Goal: Task Accomplishment & Management: Complete application form

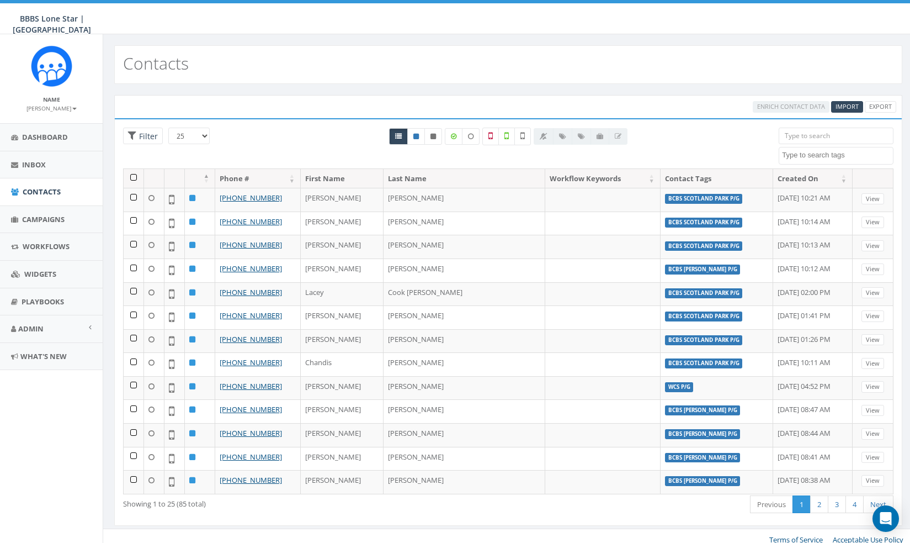
select select
click at [28, 158] on link "Inbox" at bounding box center [51, 164] width 103 height 27
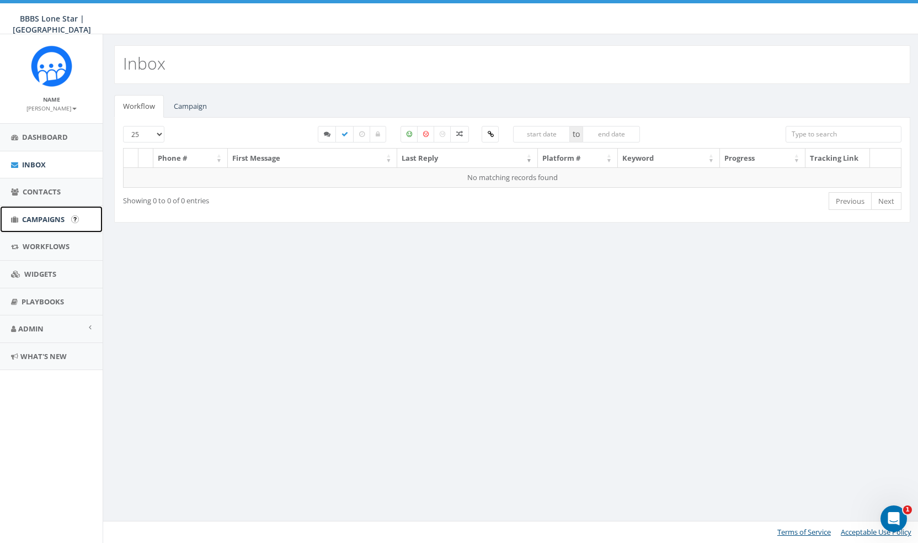
click at [49, 224] on link "Campaigns" at bounding box center [51, 219] width 103 height 27
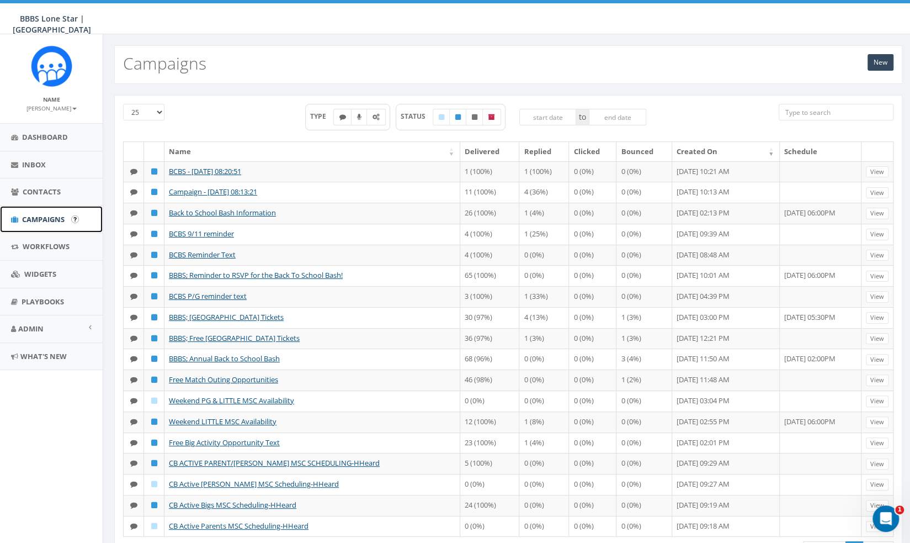
click at [39, 222] on span "Campaigns" at bounding box center [43, 219] width 43 height 10
click at [878, 61] on link "New" at bounding box center [881, 62] width 26 height 17
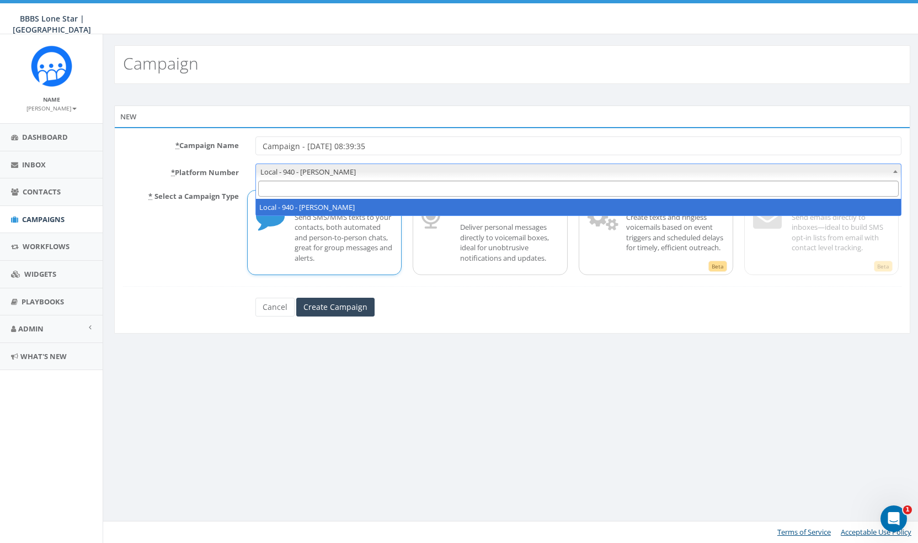
click at [410, 172] on span "Local - 940 - [PERSON_NAME]" at bounding box center [578, 171] width 645 height 15
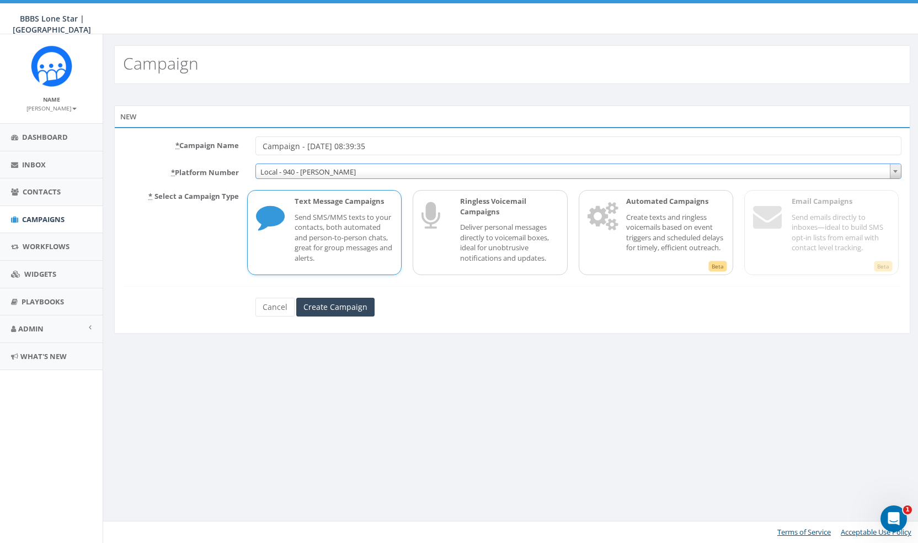
click at [410, 172] on span "Local - 940 - [PERSON_NAME]" at bounding box center [578, 171] width 645 height 15
click at [342, 311] on input "Create Campaign" at bounding box center [335, 307] width 78 height 19
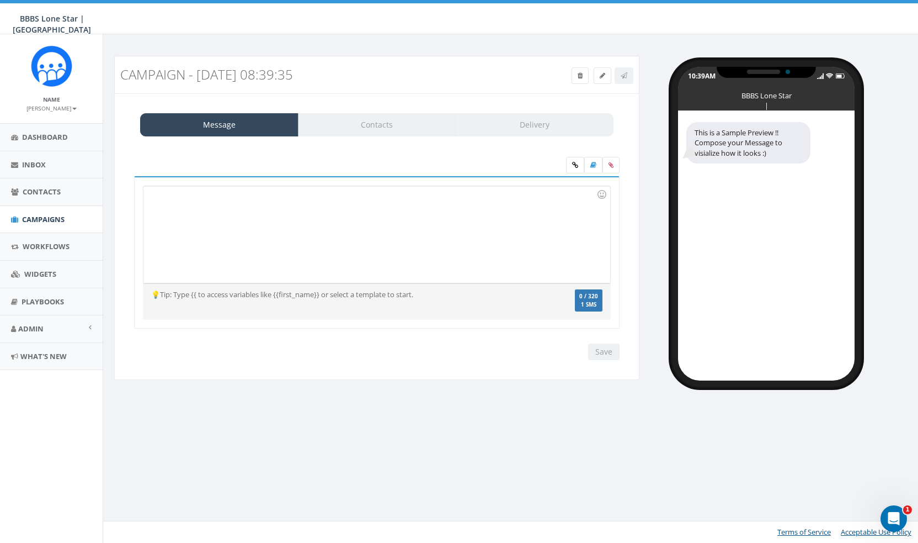
click at [307, 213] on div at bounding box center [377, 234] width 466 height 97
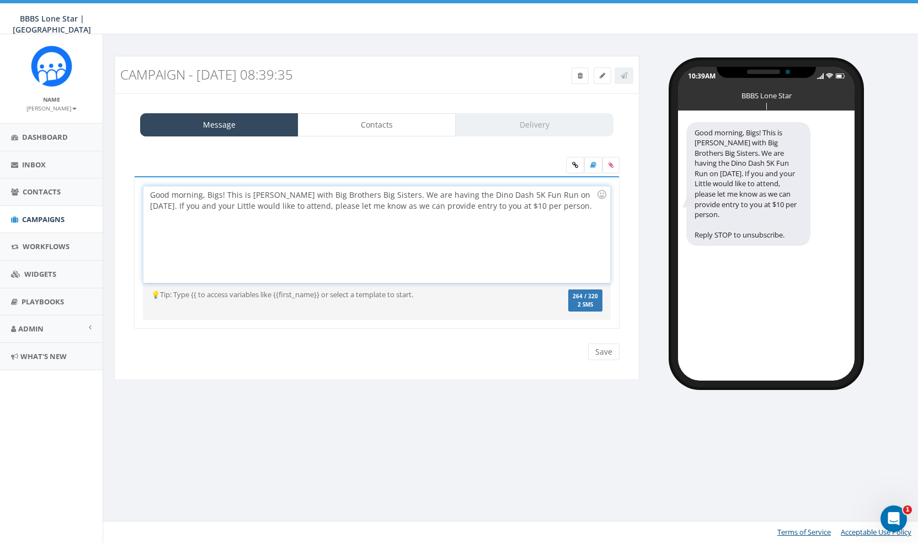
click at [465, 205] on div "Good morning, Bigs! This is Alexis with Big Brothers Big Sisters. We are having…" at bounding box center [377, 234] width 466 height 97
click at [224, 205] on div "Good morning, Bigs! This is Alexis with Big Brothers Big Sisters. We are having…" at bounding box center [377, 234] width 466 height 97
click at [295, 224] on div "Good morning, Bigs! This is Alexis with Big Brothers Big Sisters. We are having…" at bounding box center [377, 234] width 466 height 97
click at [465, 217] on div "Good morning, Bigs! This is Alexis with Big Brothers Big Sisters. We are having…" at bounding box center [377, 234] width 466 height 97
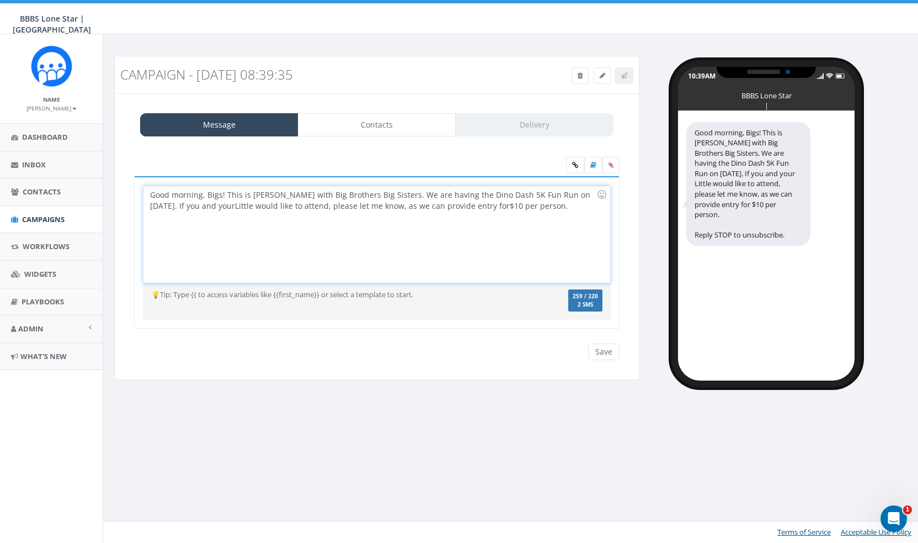
click at [533, 207] on div "Good morning, Bigs! This is Alexis with Big Brothers Big Sisters. We are having…" at bounding box center [377, 234] width 466 height 97
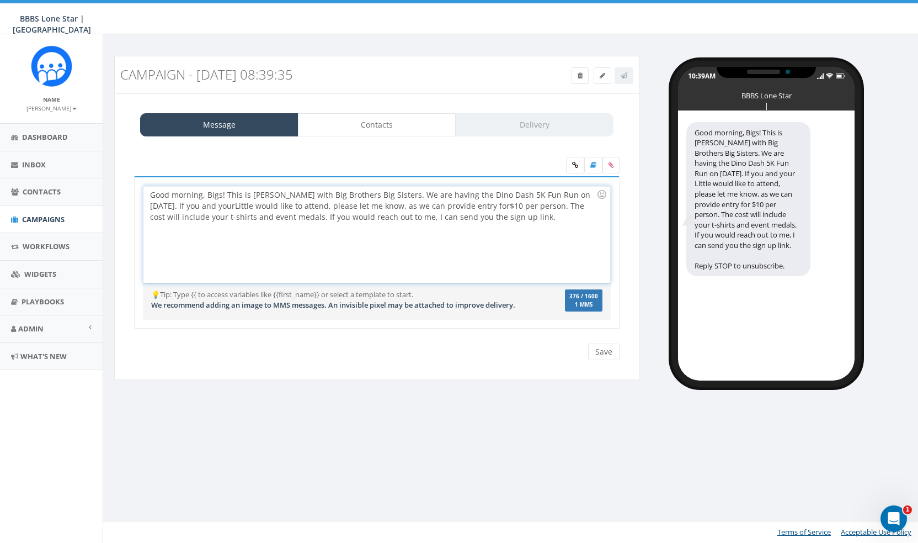
click at [482, 216] on div "Good morning, Bigs! This is Alexis with Big Brothers Big Sisters. We are having…" at bounding box center [377, 234] width 466 height 97
click at [546, 219] on div "Good morning, Bigs! This is Alexis with Big Brothers Big Sisters. We are having…" at bounding box center [377, 234] width 466 height 97
click at [602, 342] on div "You cannot attach more than one file !! Please remove the old file and continue…" at bounding box center [377, 342] width 502 height 1
click at [602, 345] on input "Save" at bounding box center [603, 351] width 31 height 17
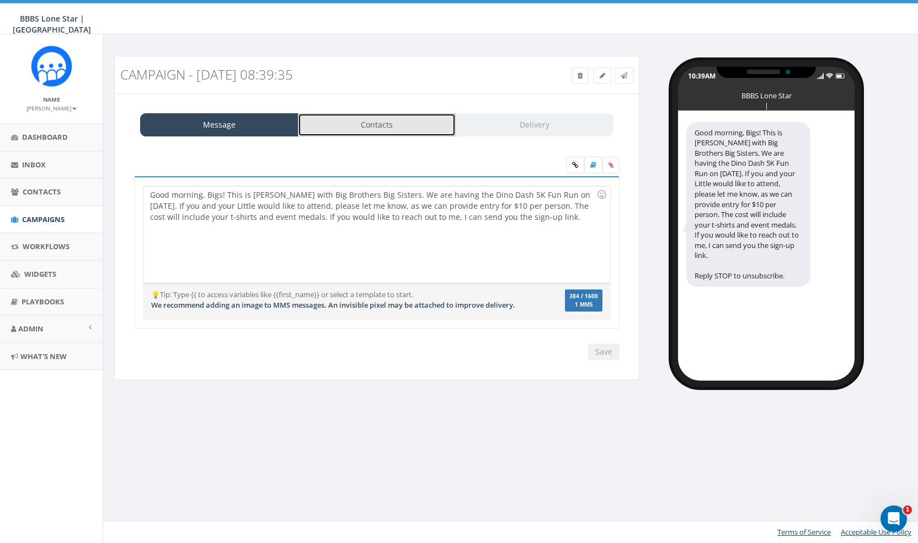
click at [364, 123] on link "Contacts" at bounding box center [377, 124] width 158 height 23
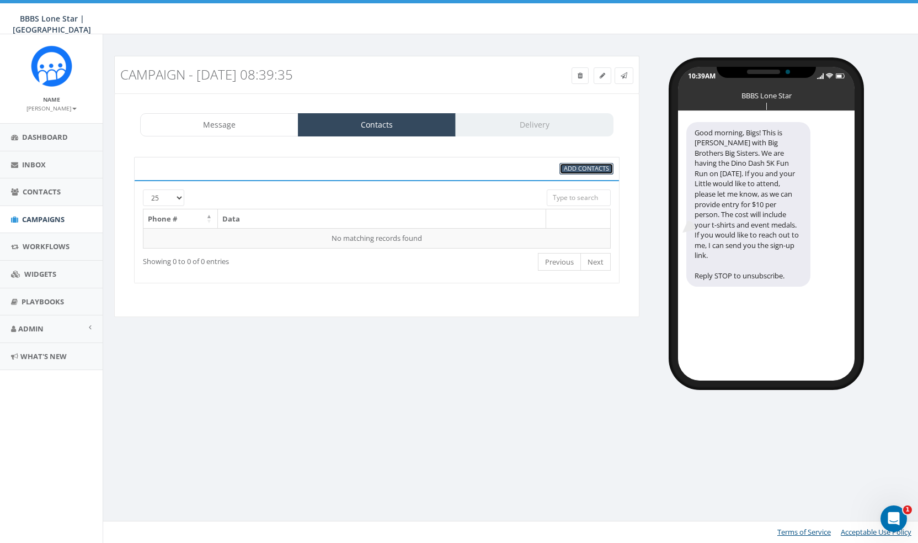
click at [603, 168] on span "Add Contacts" at bounding box center [586, 168] width 45 height 8
select select
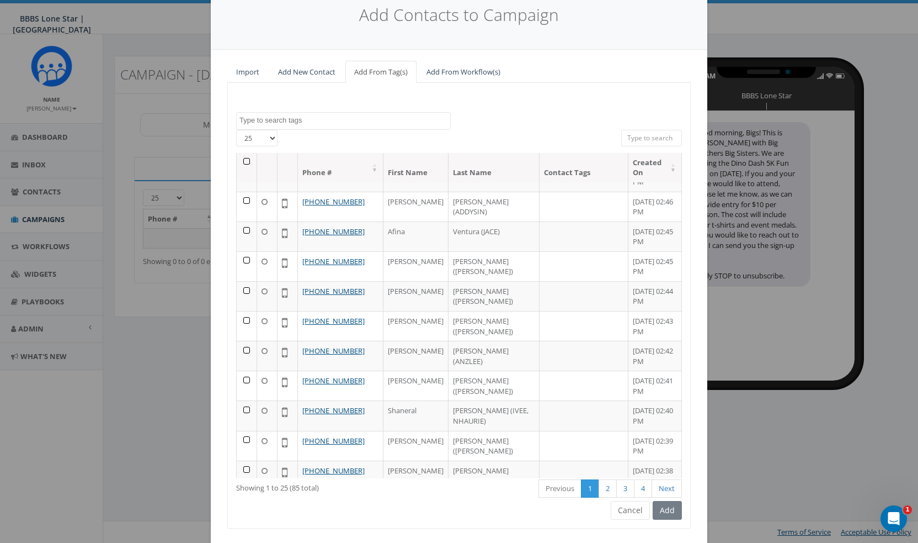
scroll to position [70, 0]
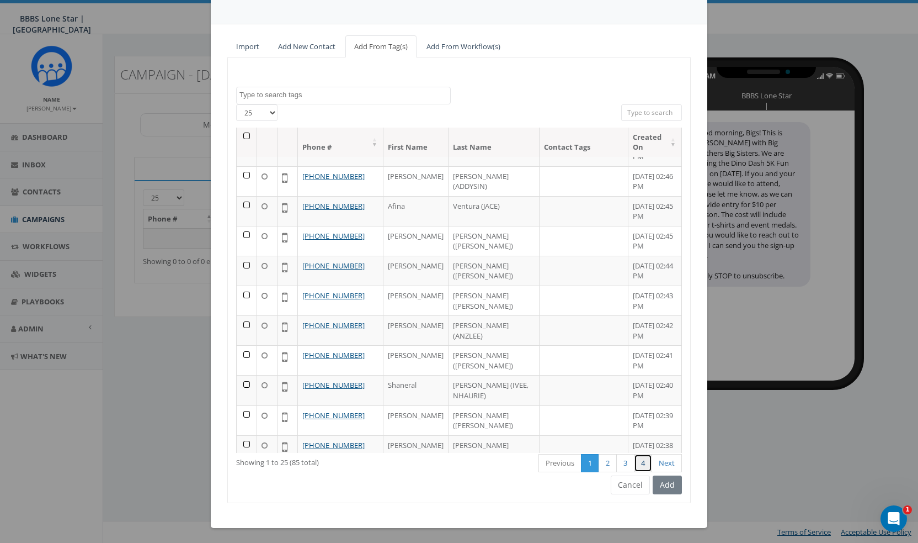
click at [634, 460] on link "4" at bounding box center [643, 463] width 18 height 18
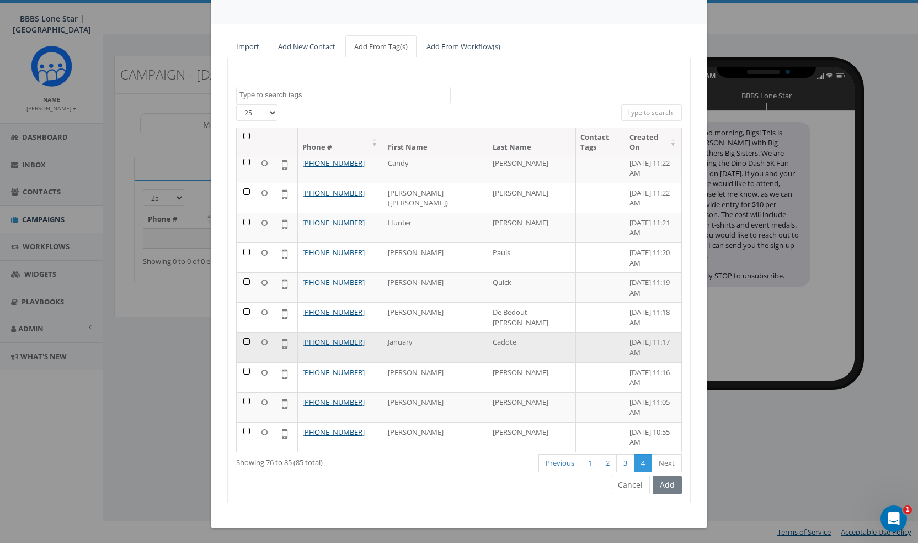
scroll to position [4, 0]
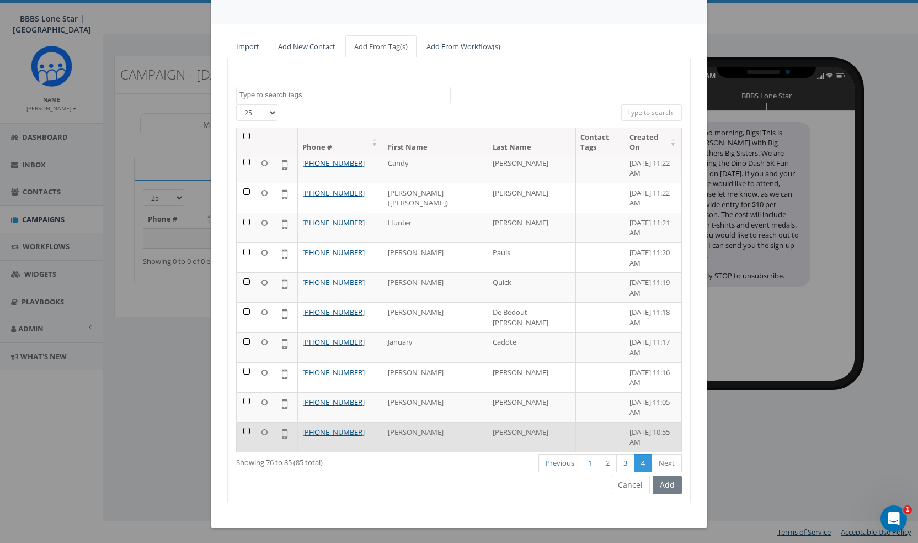
click at [242, 429] on td at bounding box center [247, 437] width 20 height 30
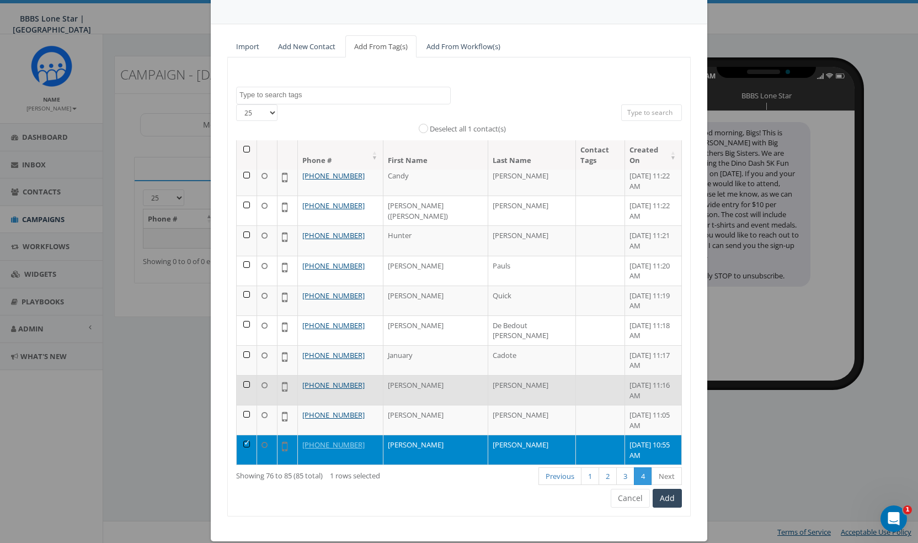
click at [243, 379] on td at bounding box center [247, 390] width 20 height 30
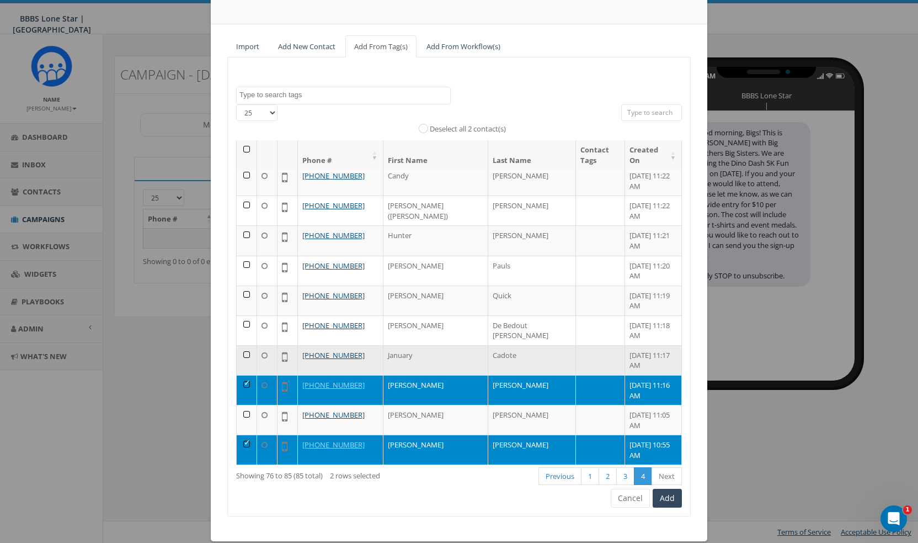
click at [242, 350] on td at bounding box center [247, 360] width 20 height 30
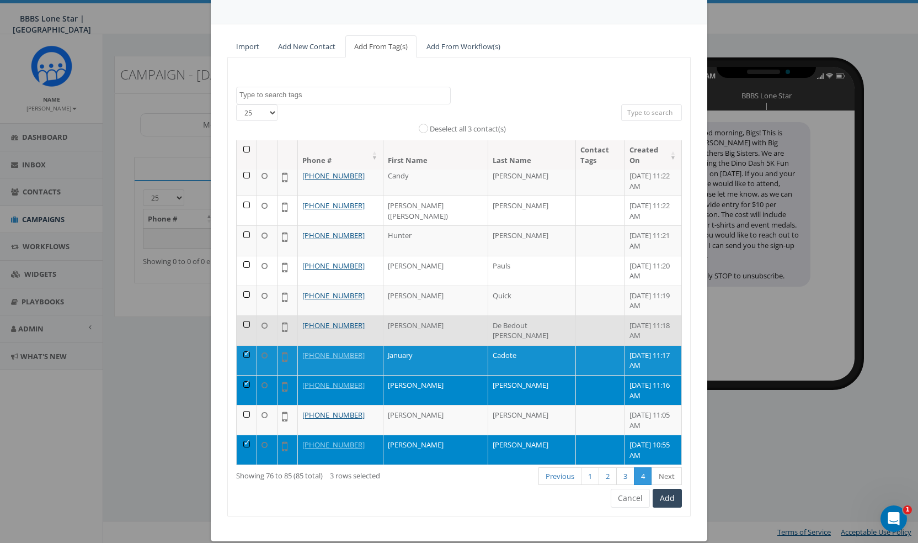
click at [242, 322] on td at bounding box center [247, 330] width 20 height 30
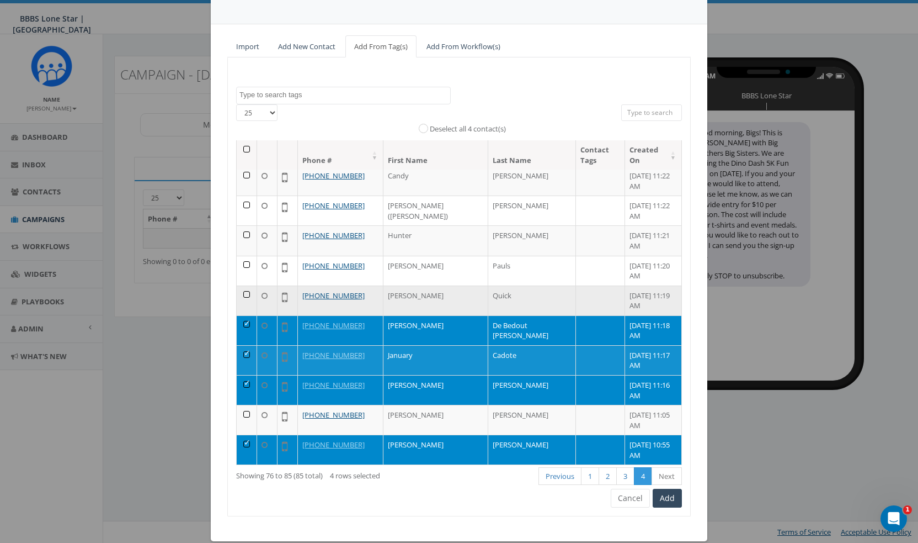
click at [243, 291] on td at bounding box center [247, 300] width 20 height 30
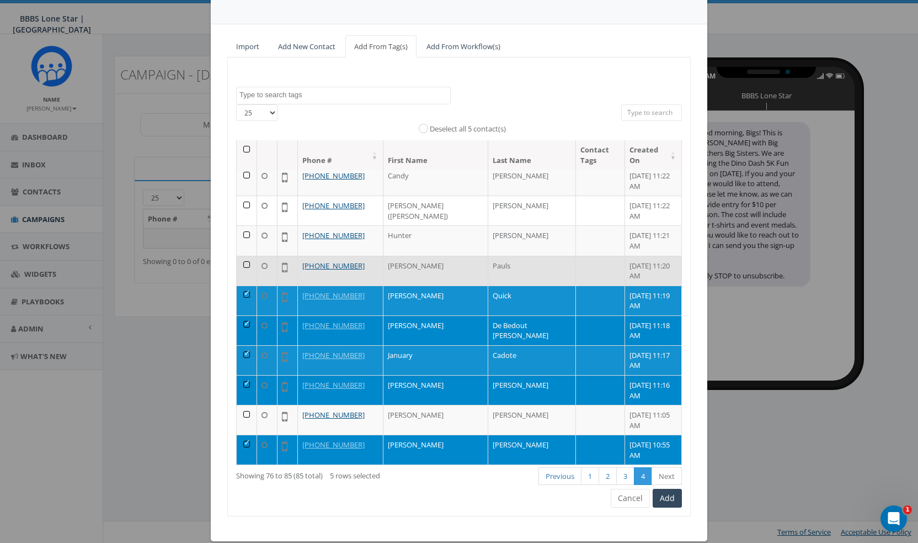
click at [242, 262] on td at bounding box center [247, 271] width 20 height 30
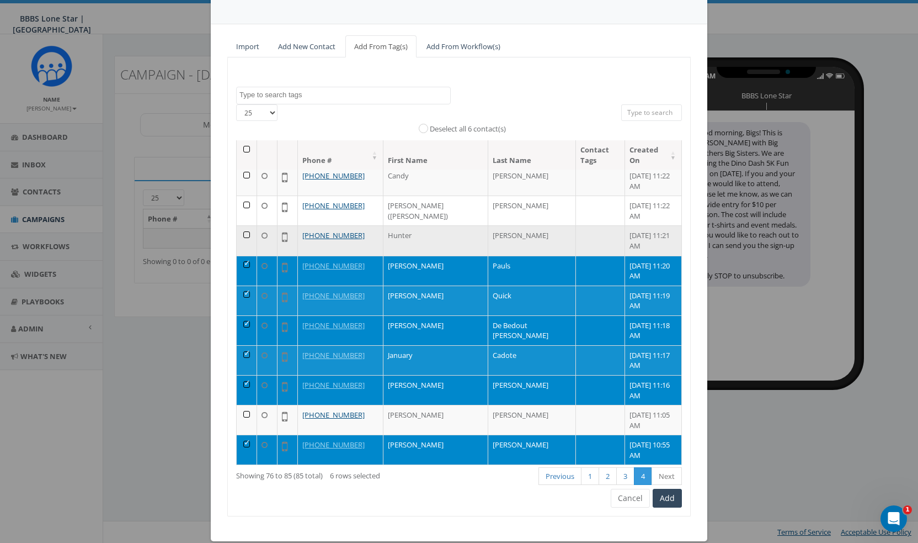
click at [243, 231] on td at bounding box center [247, 240] width 20 height 30
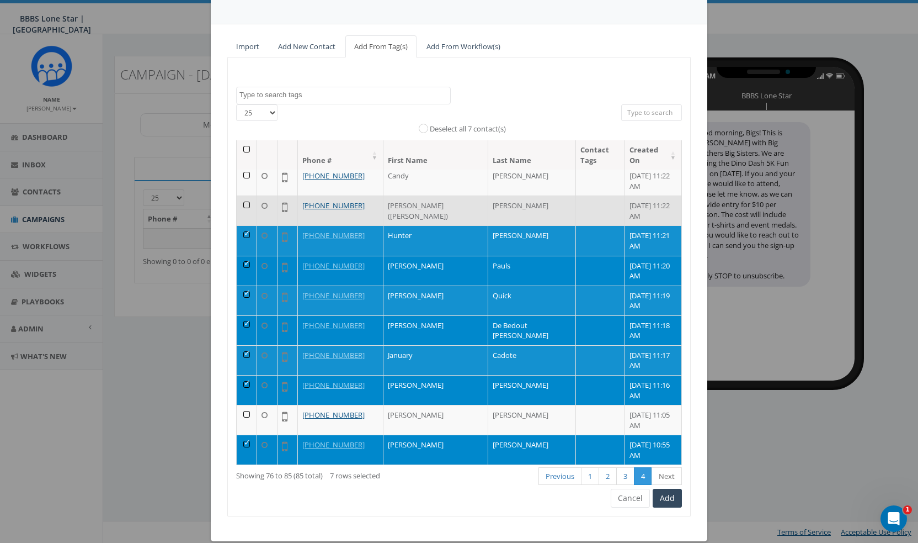
click at [241, 206] on td at bounding box center [247, 210] width 20 height 30
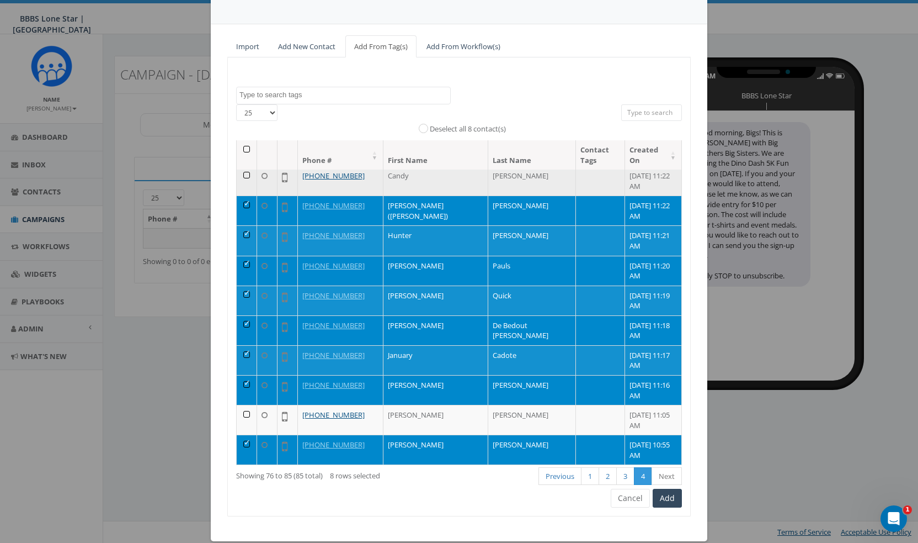
click at [243, 173] on td at bounding box center [247, 181] width 20 height 30
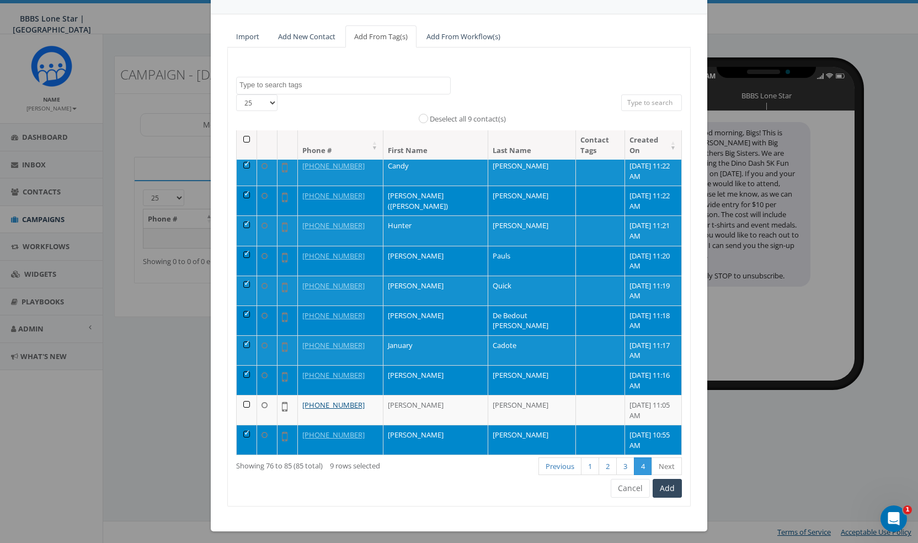
scroll to position [83, 0]
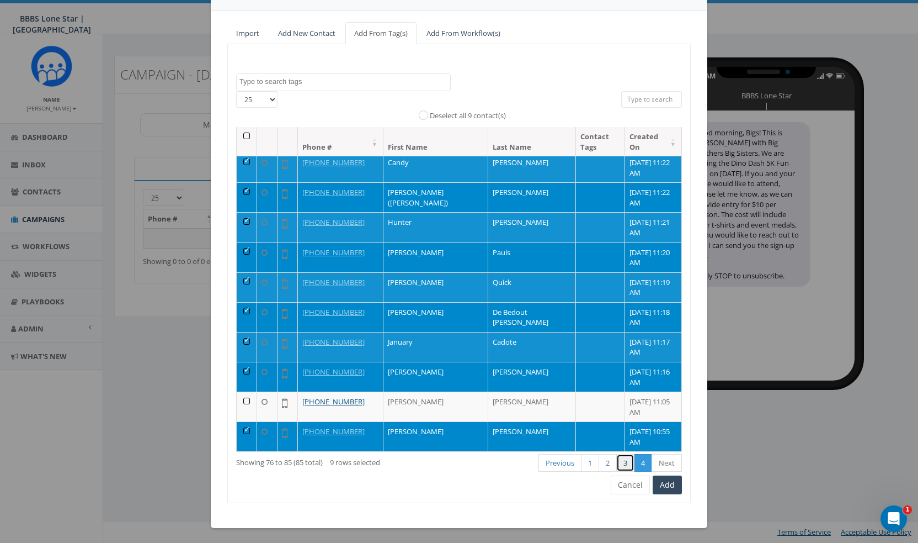
click at [622, 456] on link "3" at bounding box center [626, 463] width 18 height 18
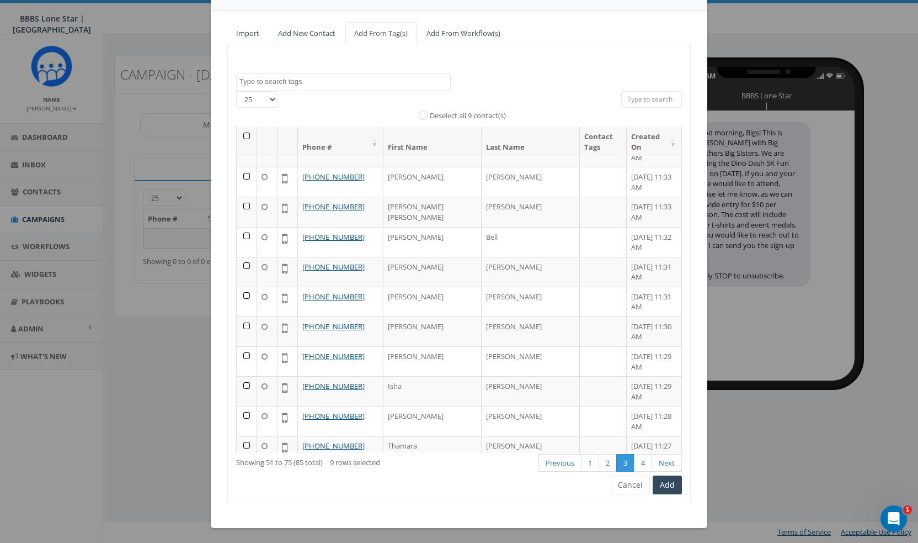
scroll to position [275, 0]
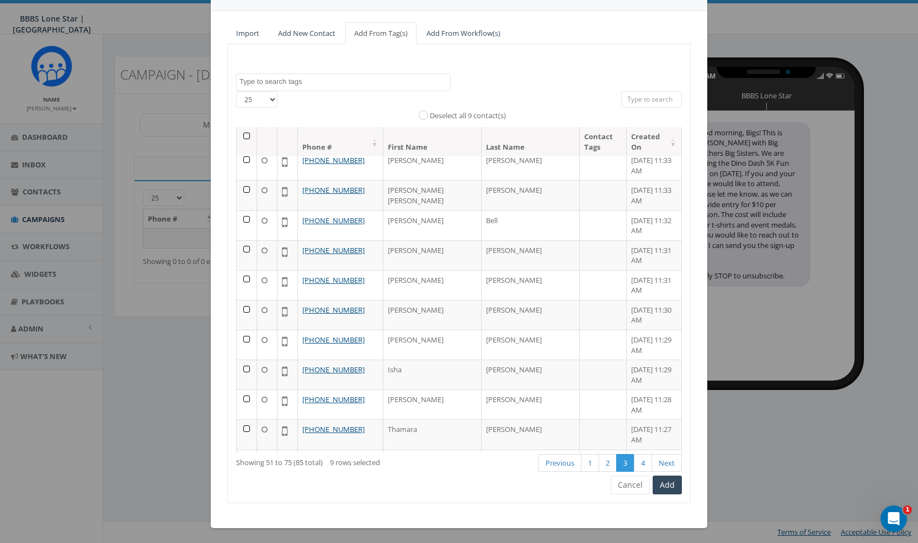
click at [241, 479] on td at bounding box center [247, 494] width 20 height 30
click at [243, 449] on td at bounding box center [247, 464] width 20 height 30
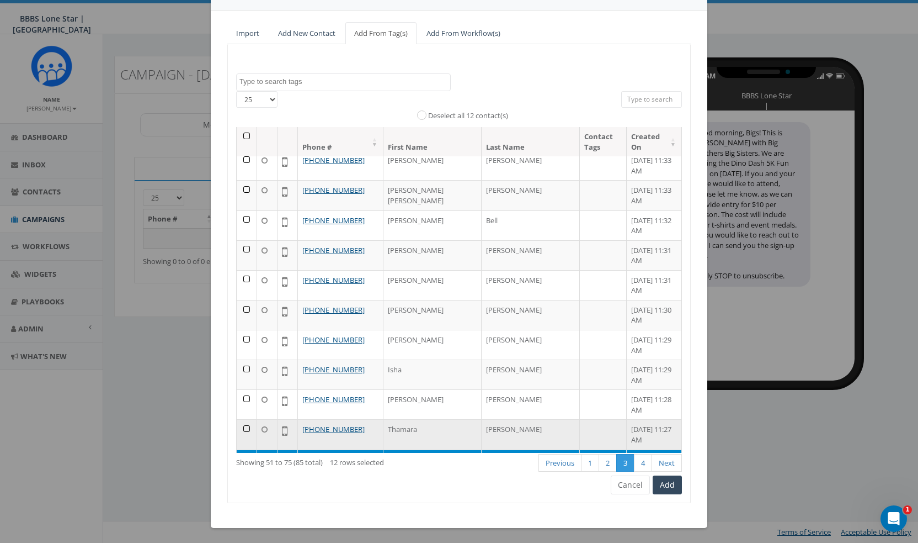
click at [242, 419] on td at bounding box center [247, 434] width 20 height 30
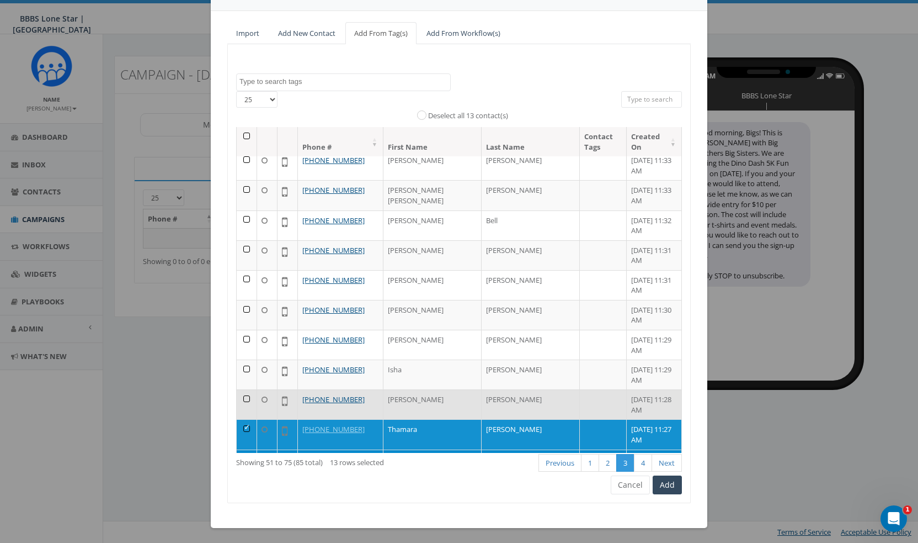
click at [242, 389] on td at bounding box center [247, 404] width 20 height 30
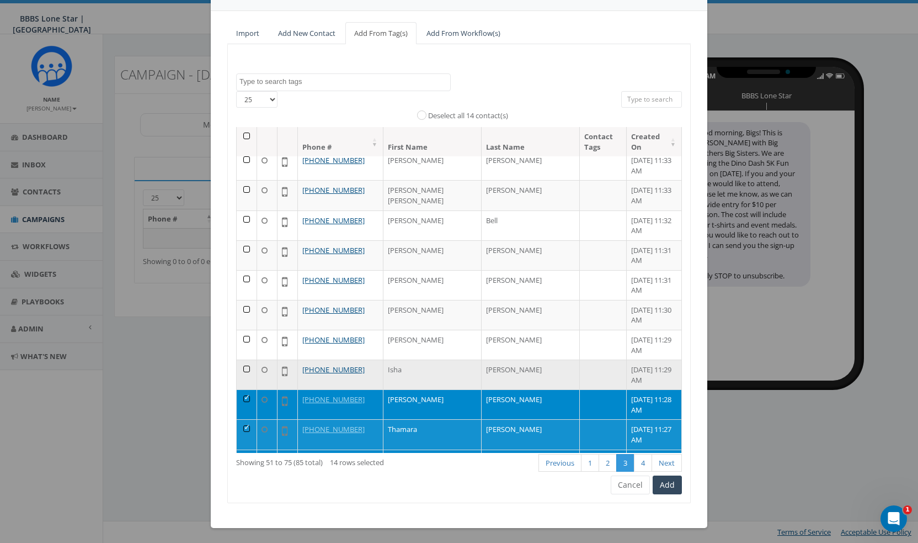
click at [242, 359] on td at bounding box center [247, 374] width 20 height 30
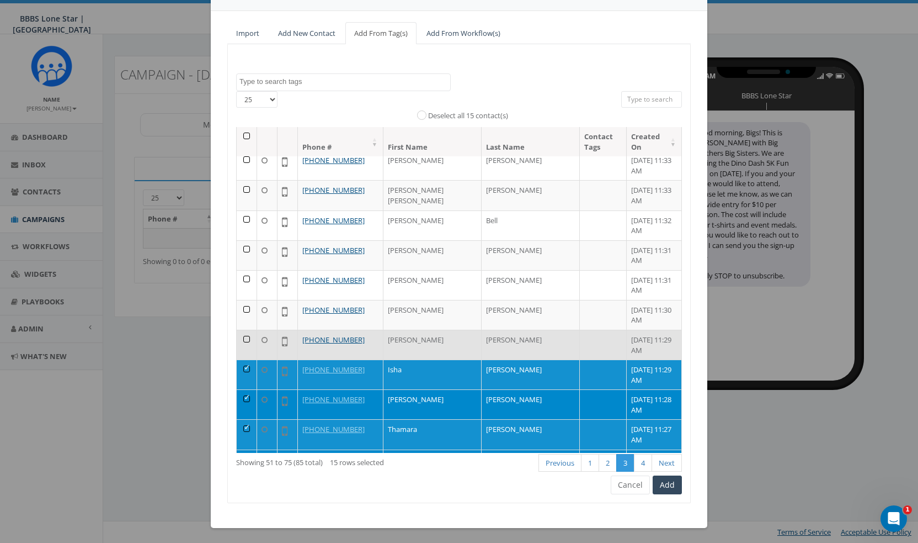
click at [246, 330] on td at bounding box center [247, 345] width 20 height 30
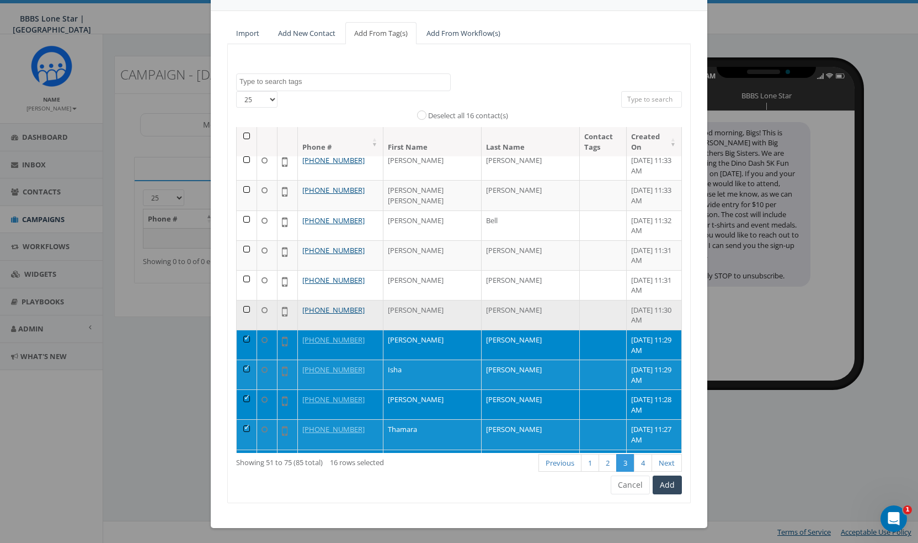
click at [238, 300] on td at bounding box center [247, 315] width 20 height 30
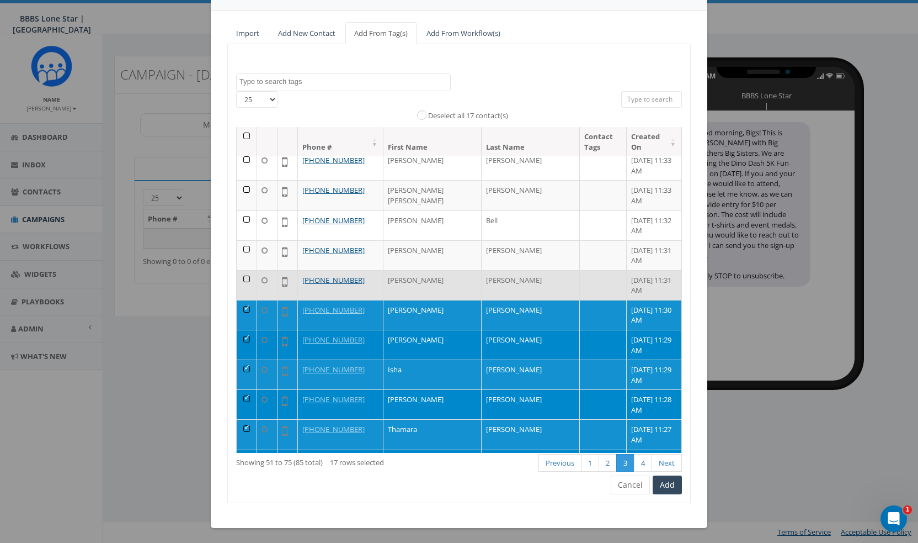
click at [240, 270] on td at bounding box center [247, 285] width 20 height 30
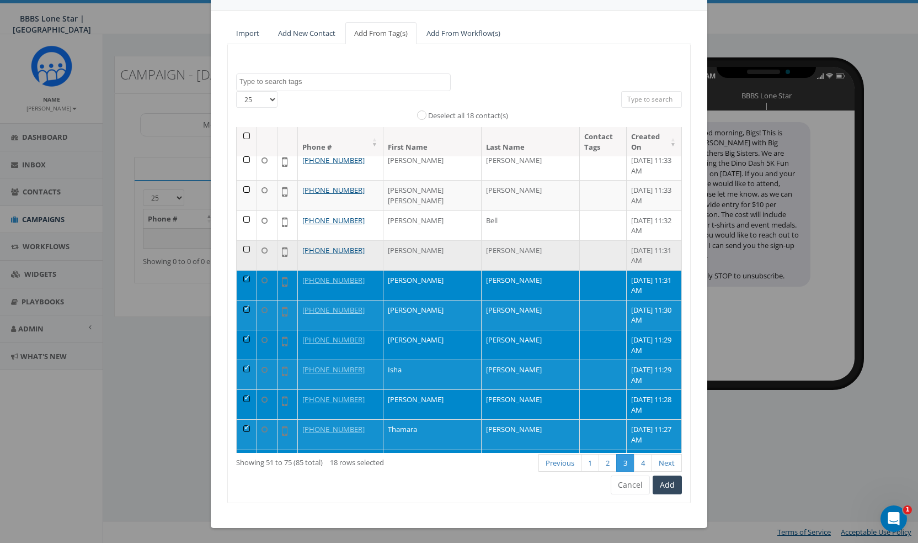
click at [245, 240] on td at bounding box center [247, 255] width 20 height 30
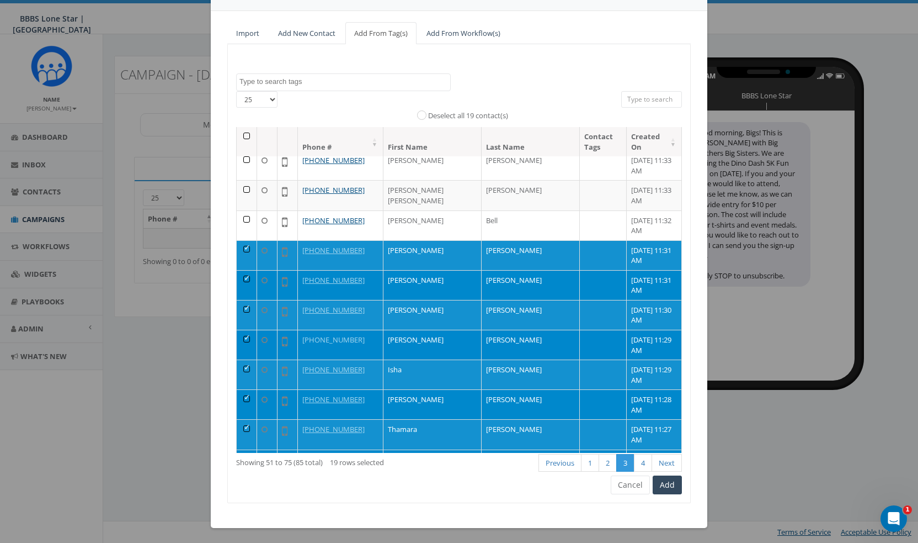
scroll to position [110, 0]
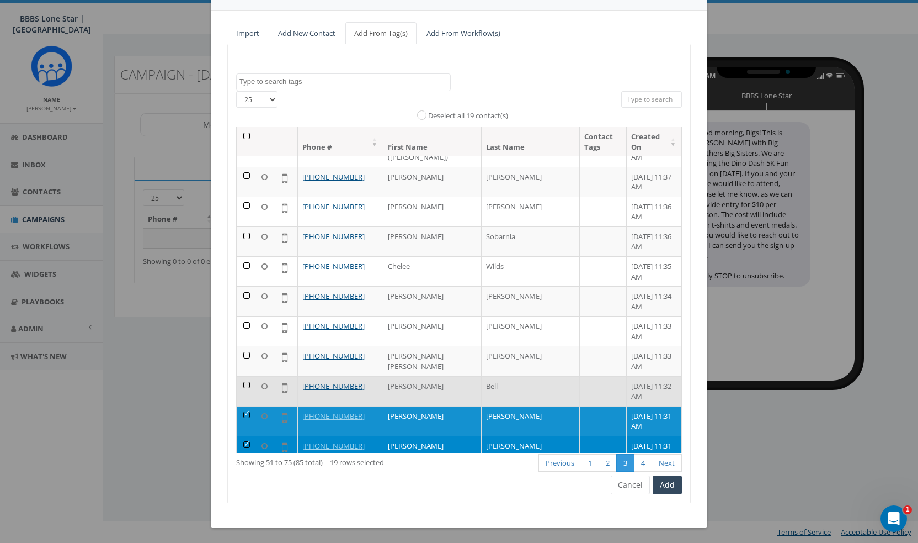
click at [240, 376] on td at bounding box center [247, 391] width 20 height 30
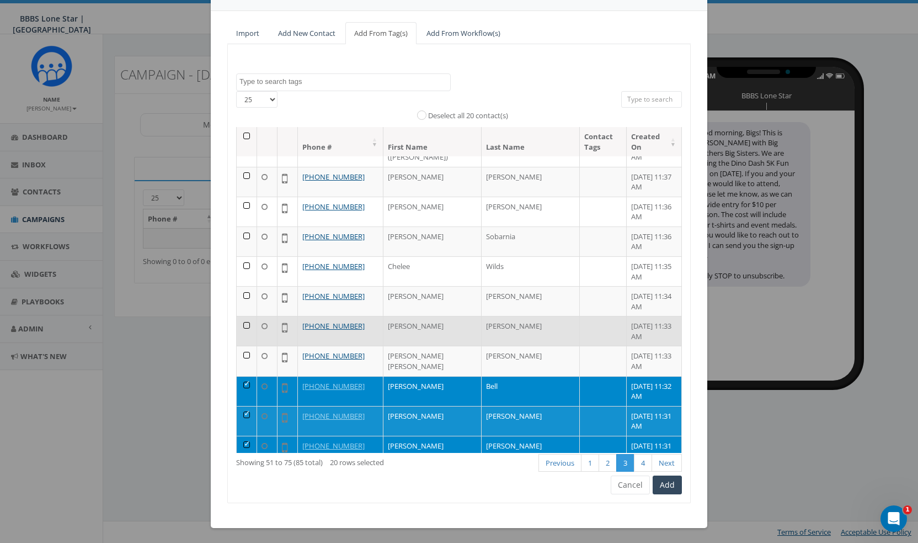
click at [241, 316] on td at bounding box center [247, 331] width 20 height 30
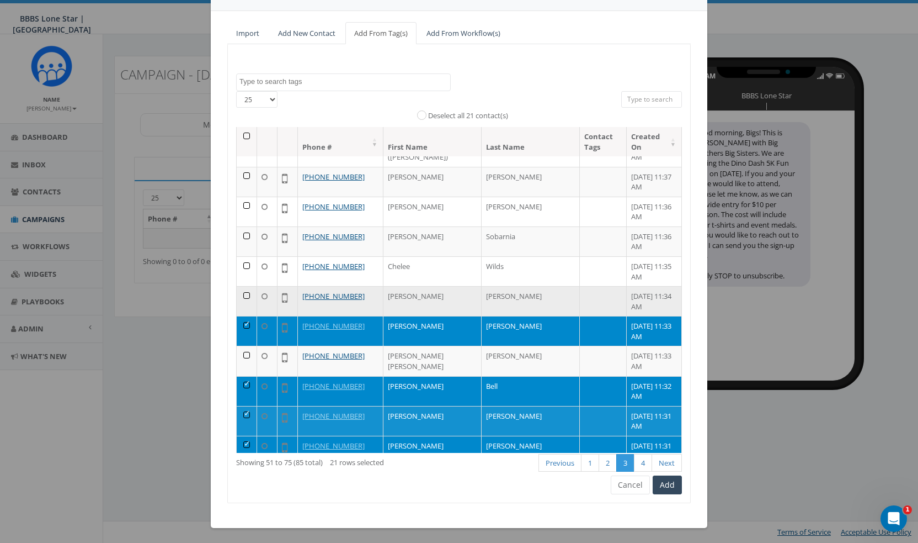
click at [243, 286] on td at bounding box center [247, 301] width 20 height 30
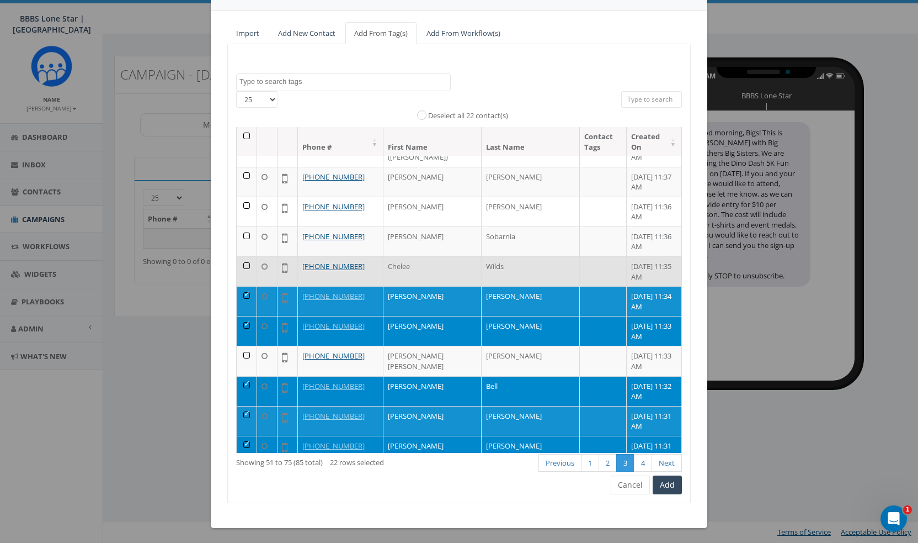
click at [245, 256] on td at bounding box center [247, 271] width 20 height 30
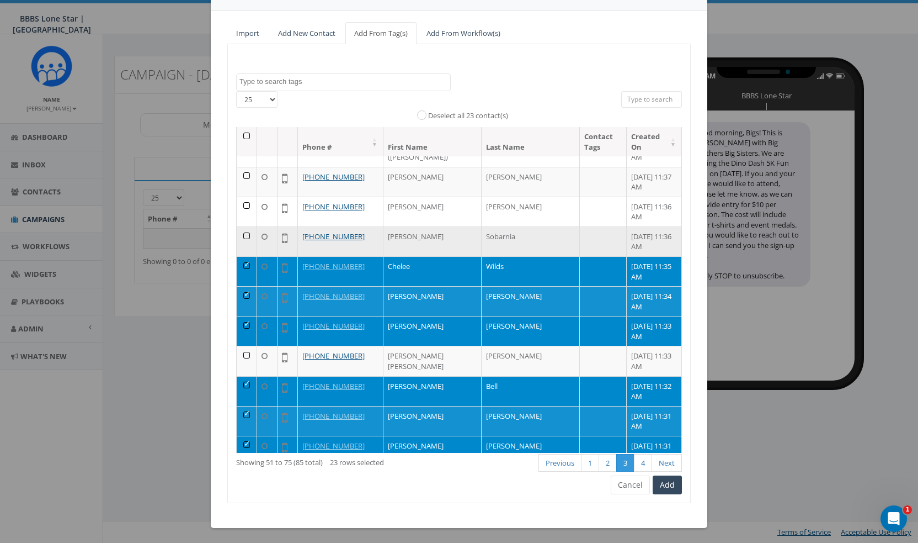
click at [241, 226] on td at bounding box center [247, 241] width 20 height 30
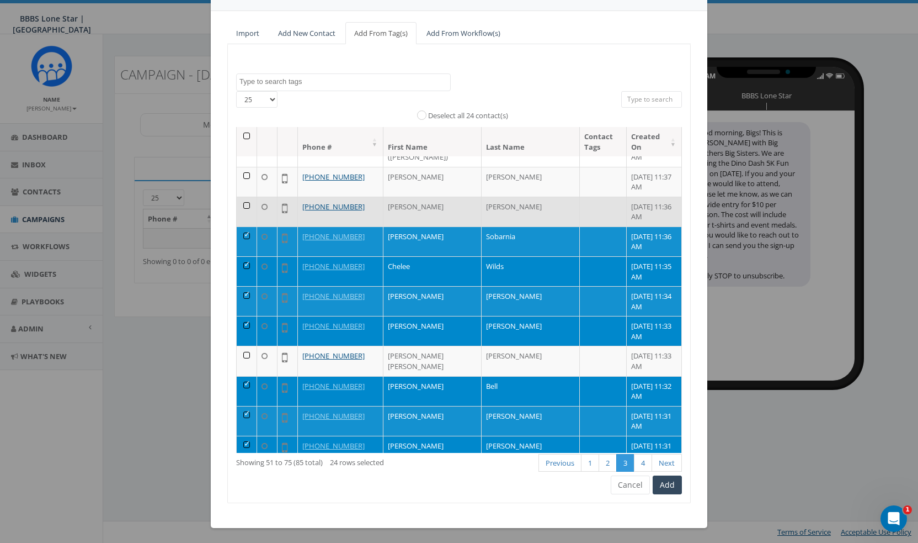
click at [240, 196] on td at bounding box center [247, 211] width 20 height 30
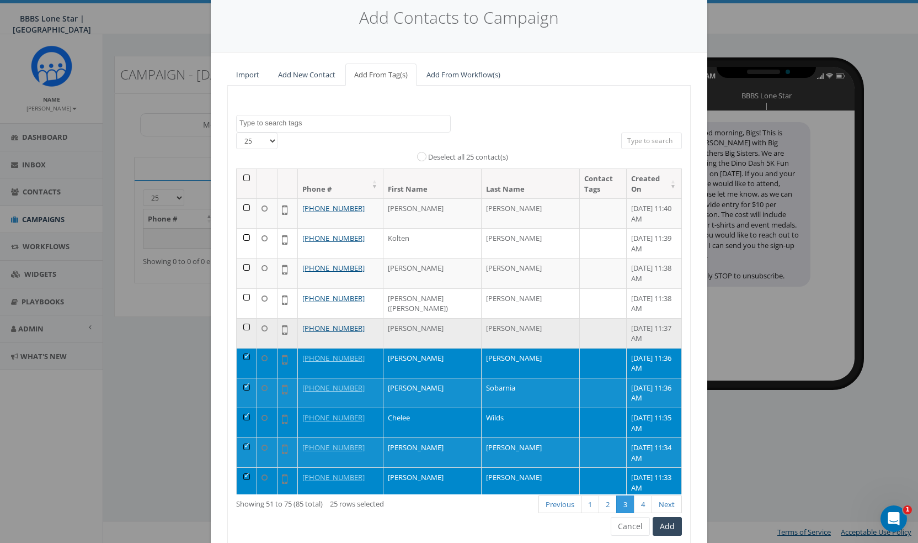
scroll to position [0, 0]
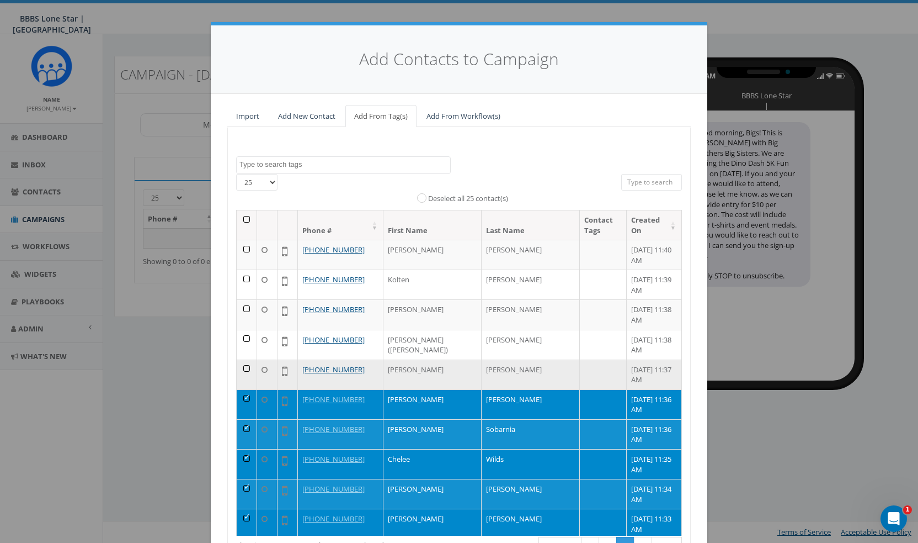
click at [244, 359] on td at bounding box center [247, 374] width 20 height 30
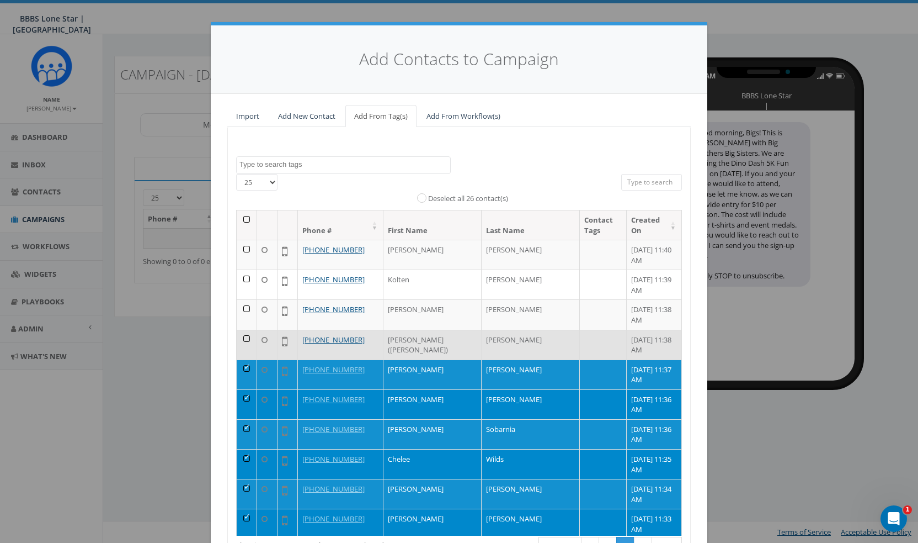
click at [240, 330] on td at bounding box center [247, 345] width 20 height 30
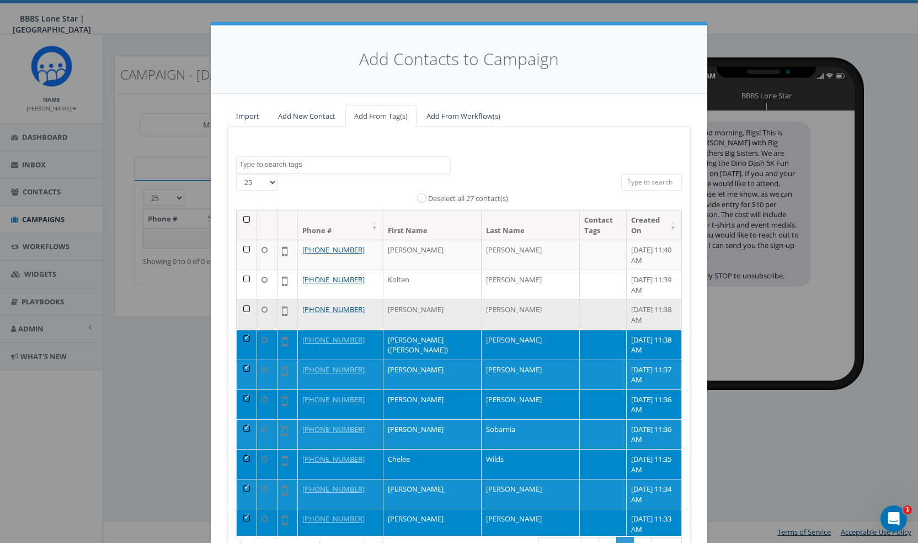
click at [244, 299] on td at bounding box center [247, 314] width 20 height 30
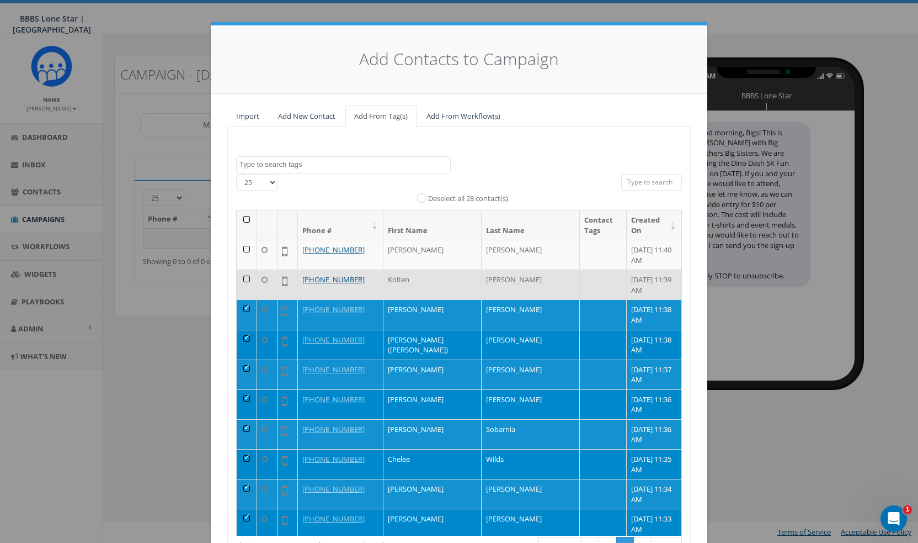
click at [240, 269] on td at bounding box center [247, 284] width 20 height 30
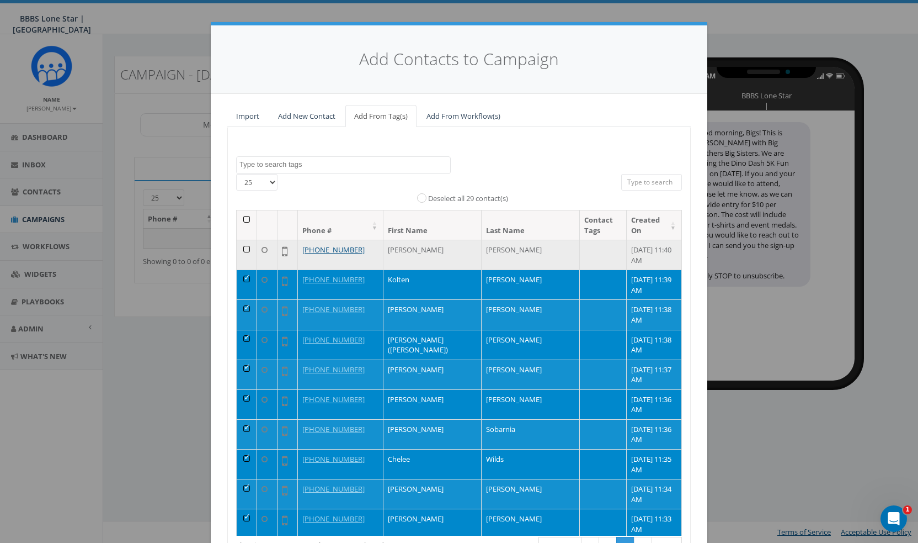
click at [242, 240] on td at bounding box center [247, 255] width 20 height 30
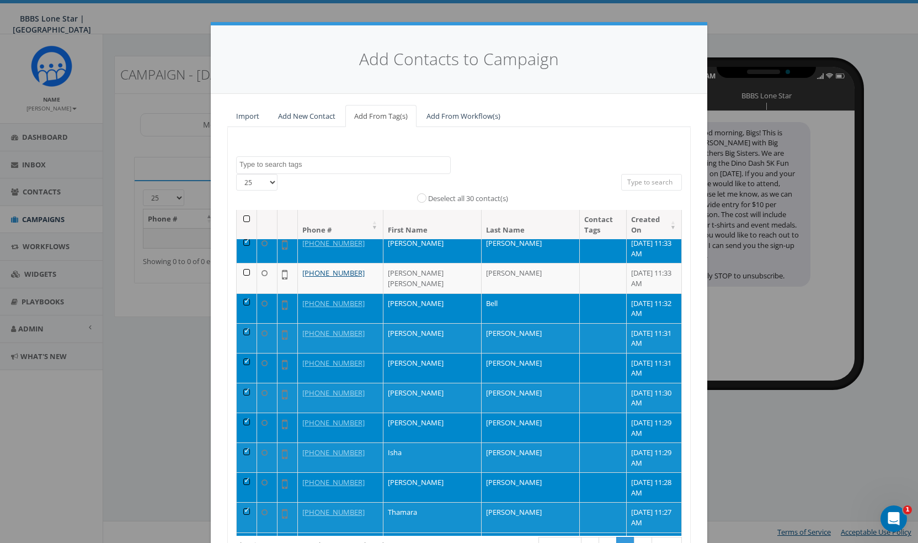
scroll to position [83, 0]
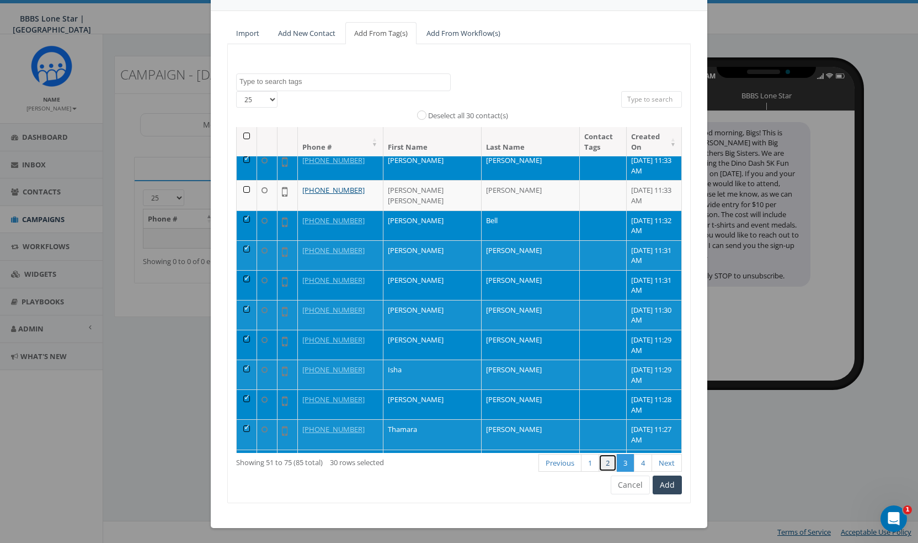
click at [606, 466] on link "2" at bounding box center [608, 463] width 18 height 18
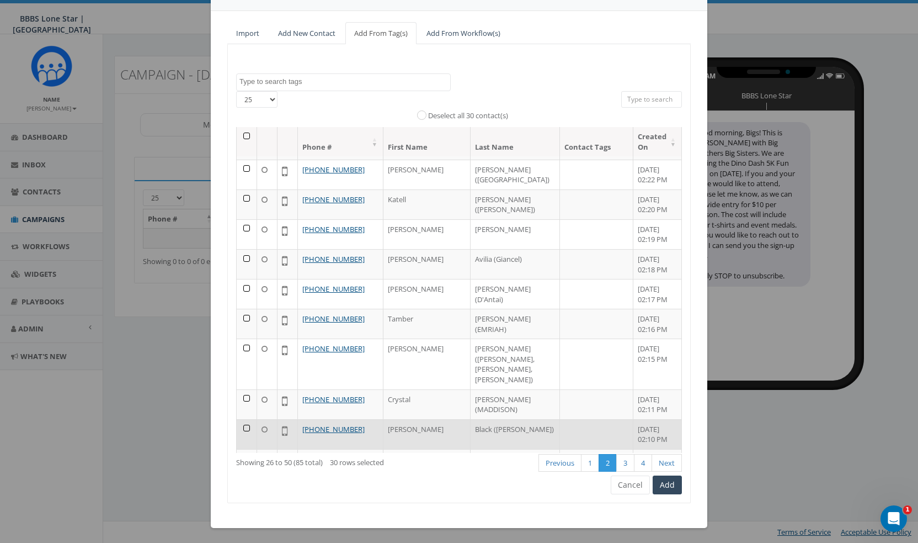
scroll to position [439, 0]
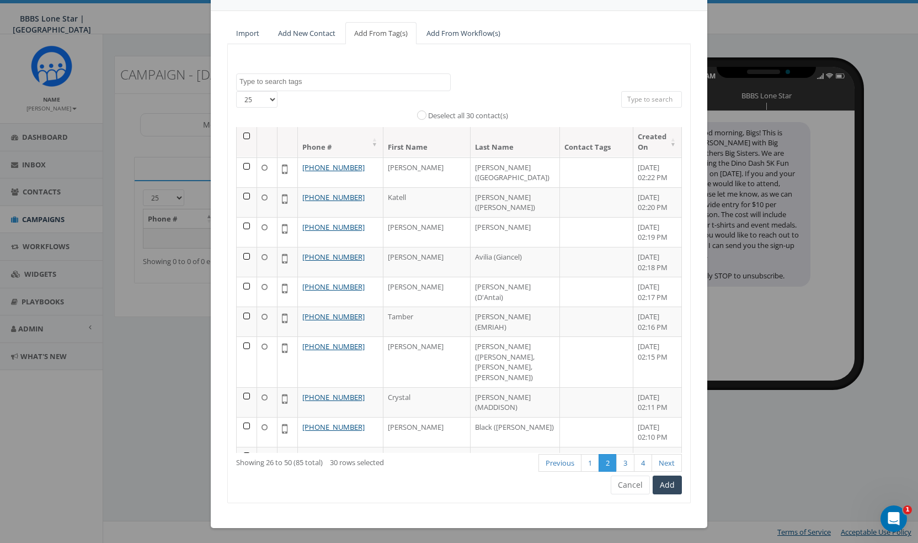
click at [237, 506] on td at bounding box center [247, 521] width 20 height 30
click at [241, 476] on td at bounding box center [247, 491] width 20 height 30
click at [584, 464] on link "1" at bounding box center [590, 463] width 18 height 18
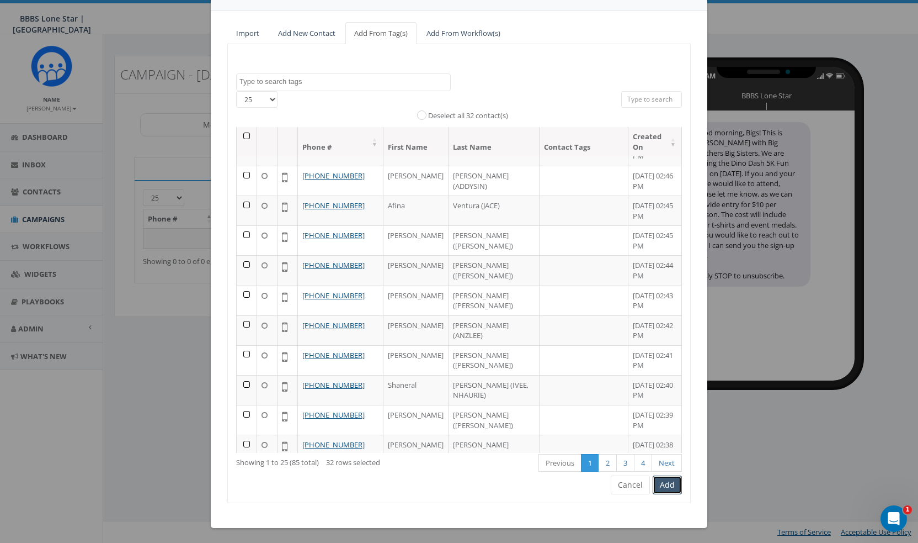
click at [668, 484] on button "Add" at bounding box center [667, 484] width 29 height 19
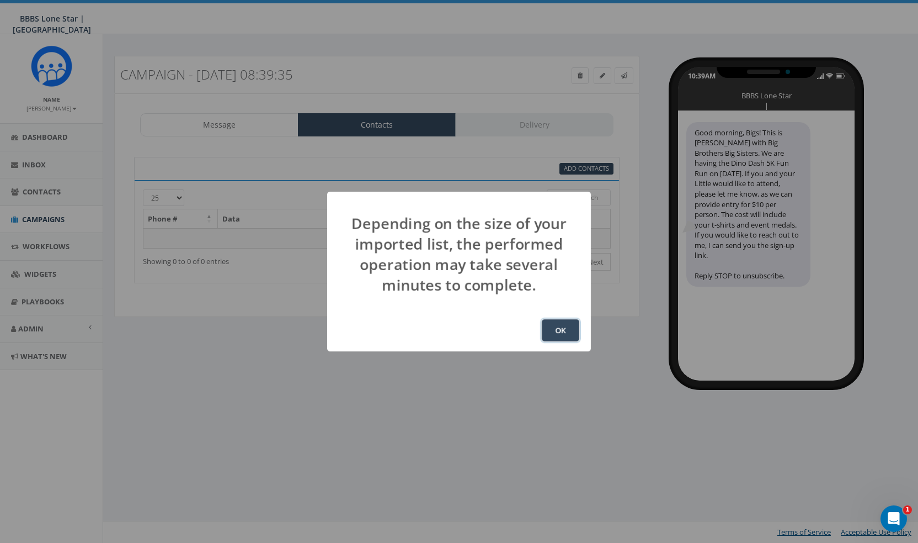
click at [555, 333] on button "OK" at bounding box center [561, 330] width 38 height 22
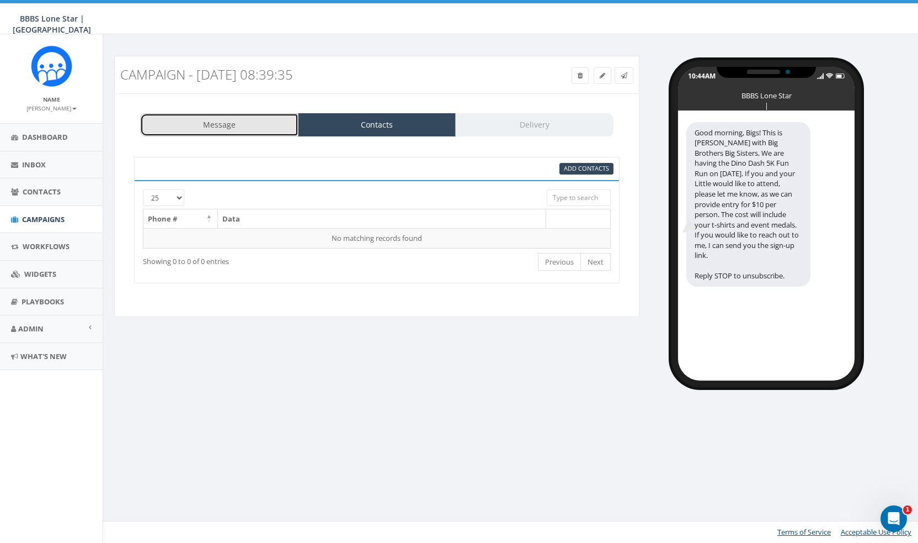
click at [251, 126] on link "Message" at bounding box center [219, 124] width 158 height 23
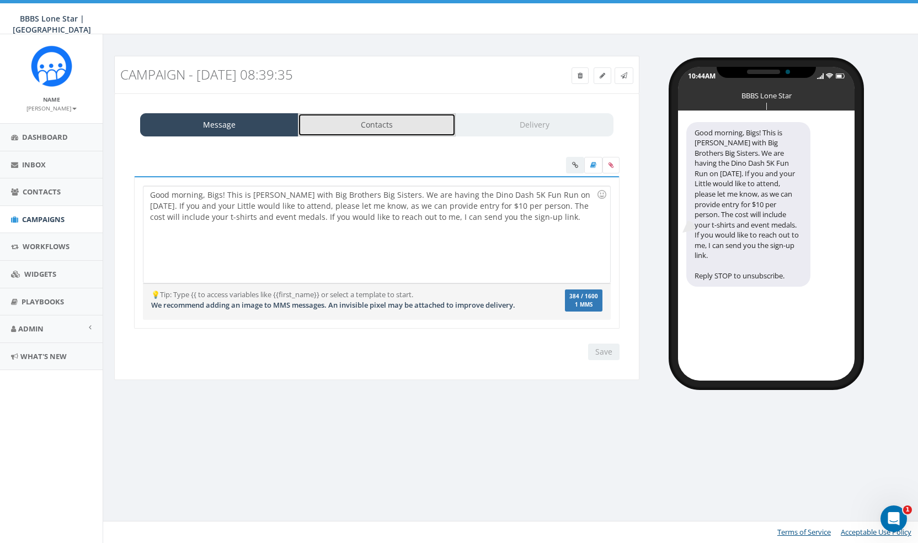
click at [354, 128] on link "Contacts" at bounding box center [377, 124] width 158 height 23
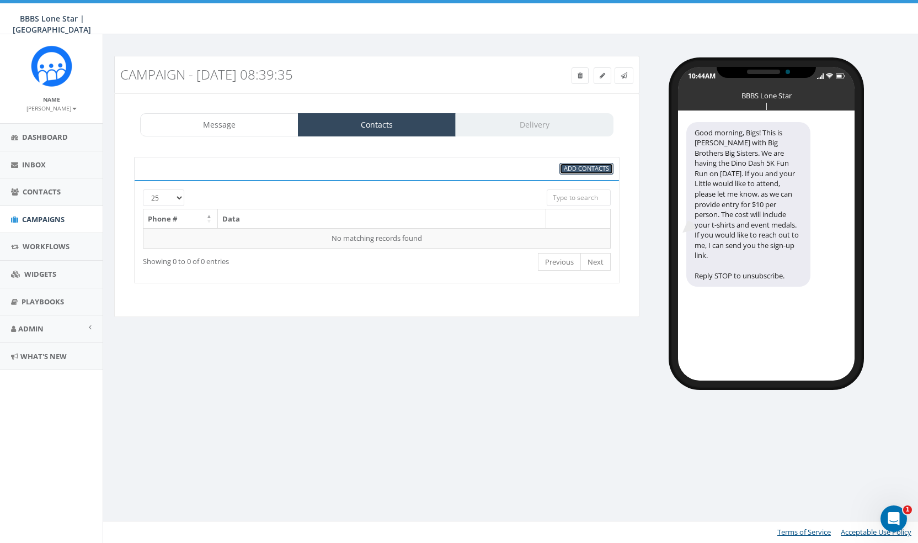
click at [586, 165] on span "Add Contacts" at bounding box center [586, 168] width 45 height 8
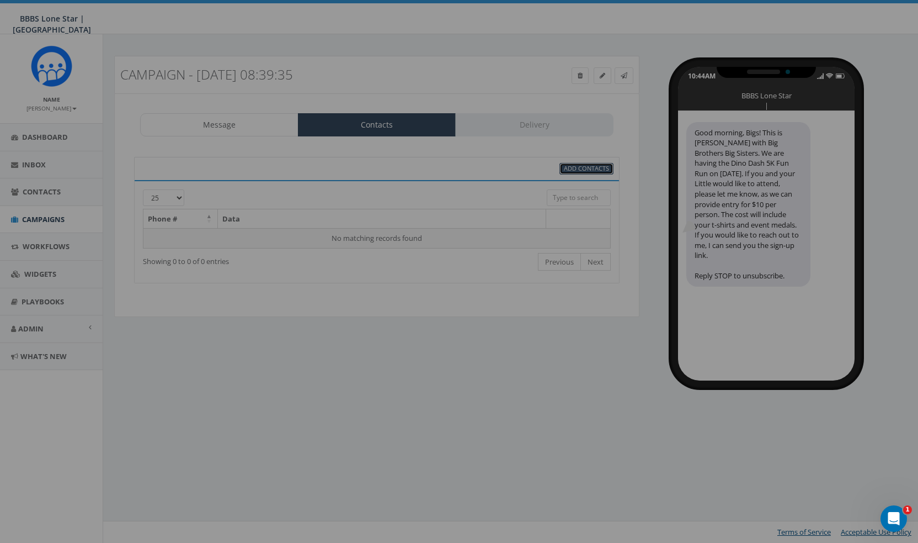
select select
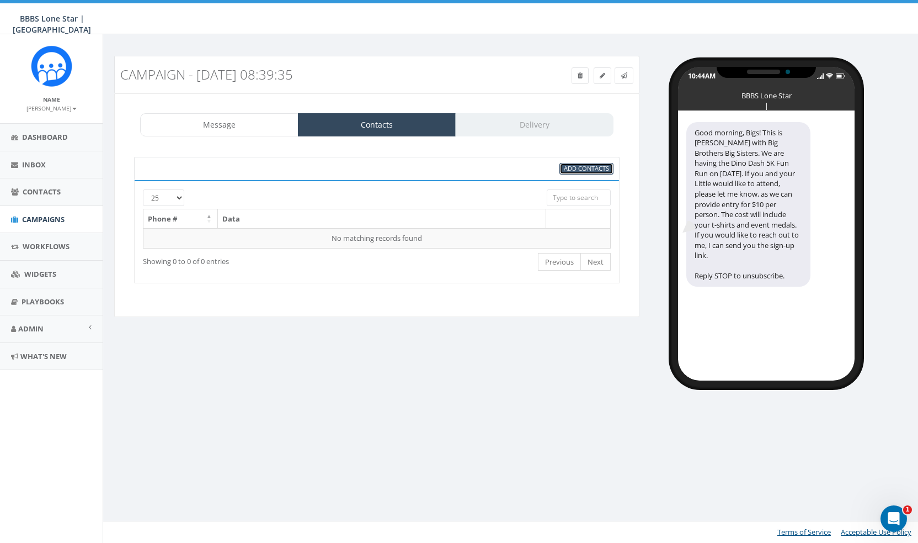
click at [586, 165] on span "Add Contacts" at bounding box center [586, 168] width 45 height 8
select select
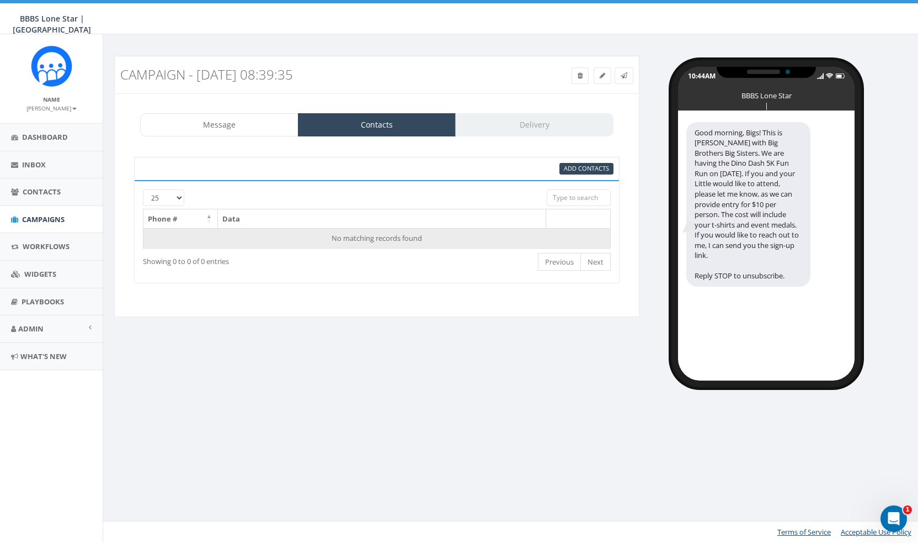
click at [321, 230] on td "No matching records found" at bounding box center [378, 238] width 468 height 20
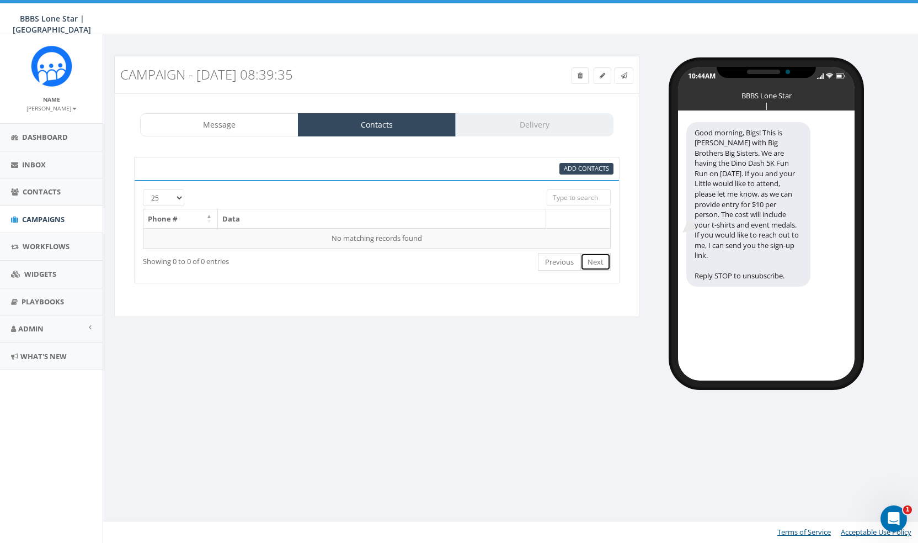
click at [602, 259] on link "Next" at bounding box center [596, 262] width 30 height 18
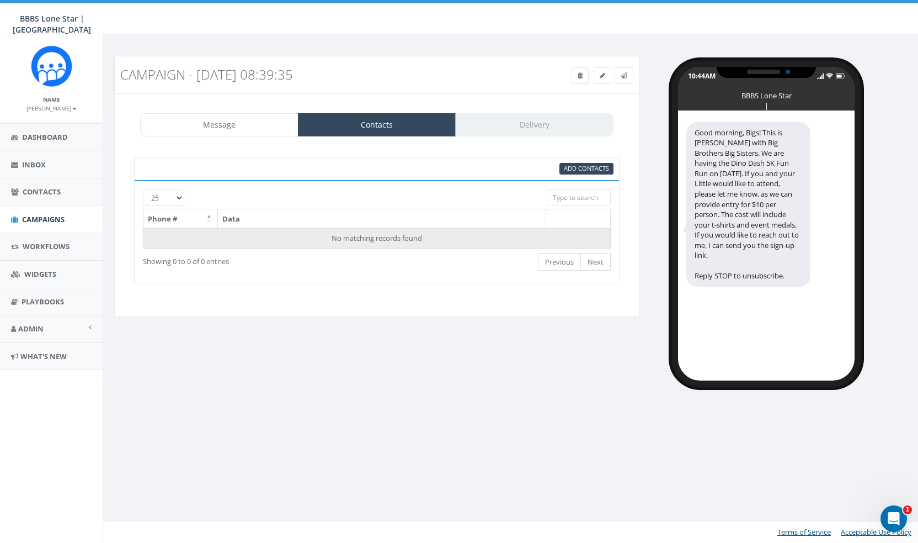
click at [245, 228] on td "No matching records found" at bounding box center [378, 238] width 468 height 20
click at [278, 239] on td "No matching records found" at bounding box center [378, 238] width 468 height 20
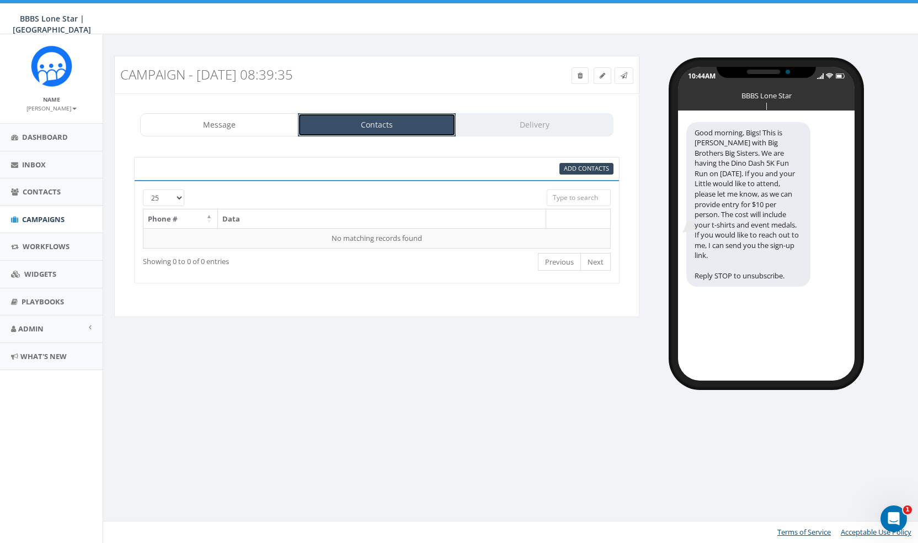
click at [394, 123] on link "Contacts" at bounding box center [377, 124] width 158 height 23
click at [586, 172] on link "Add Contacts" at bounding box center [587, 169] width 54 height 12
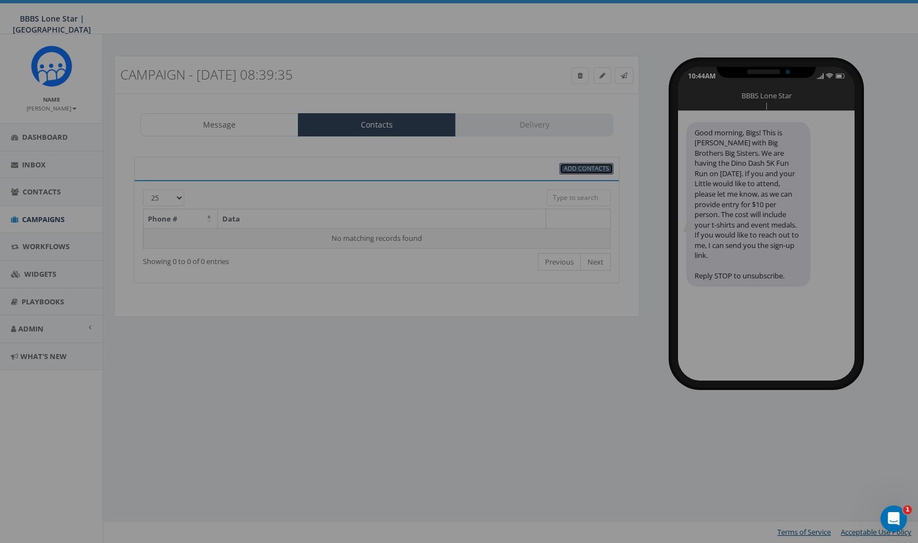
select select
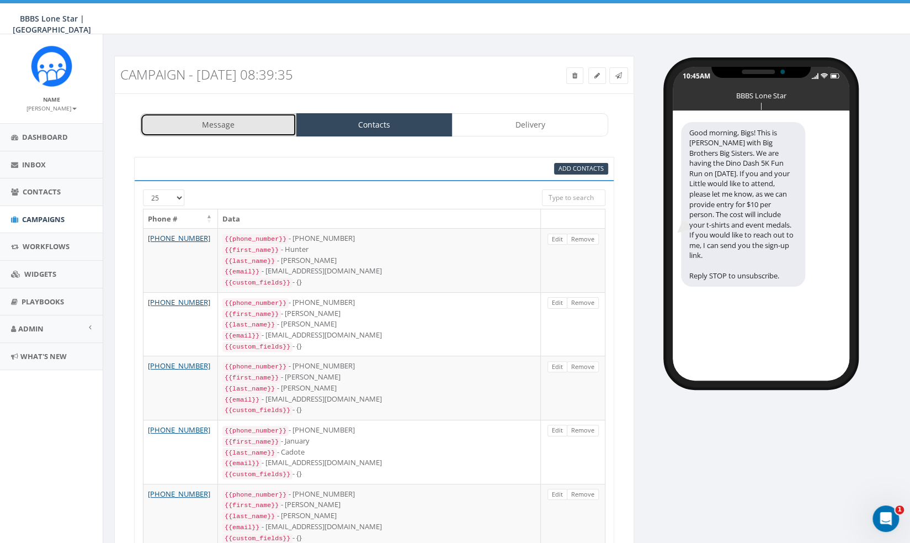
click at [246, 124] on link "Message" at bounding box center [218, 124] width 156 height 23
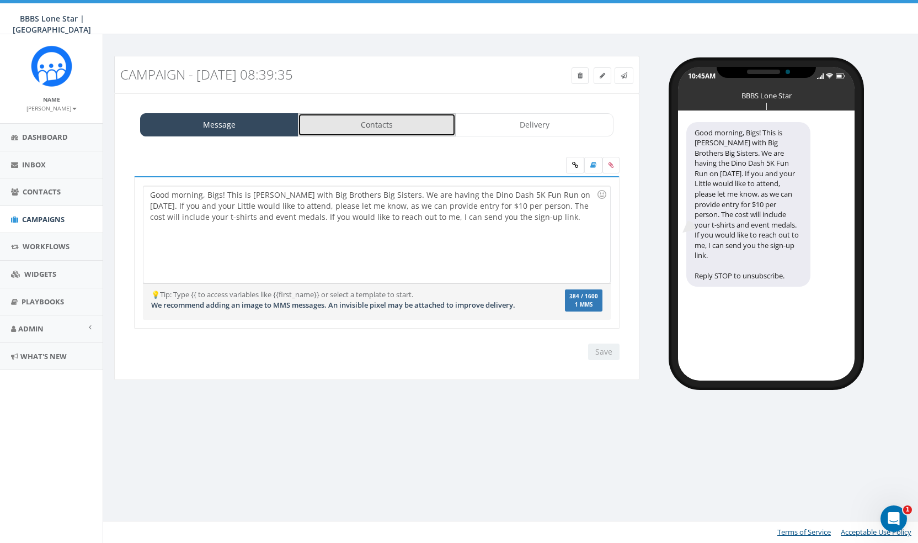
click at [384, 131] on link "Contacts" at bounding box center [377, 124] width 158 height 23
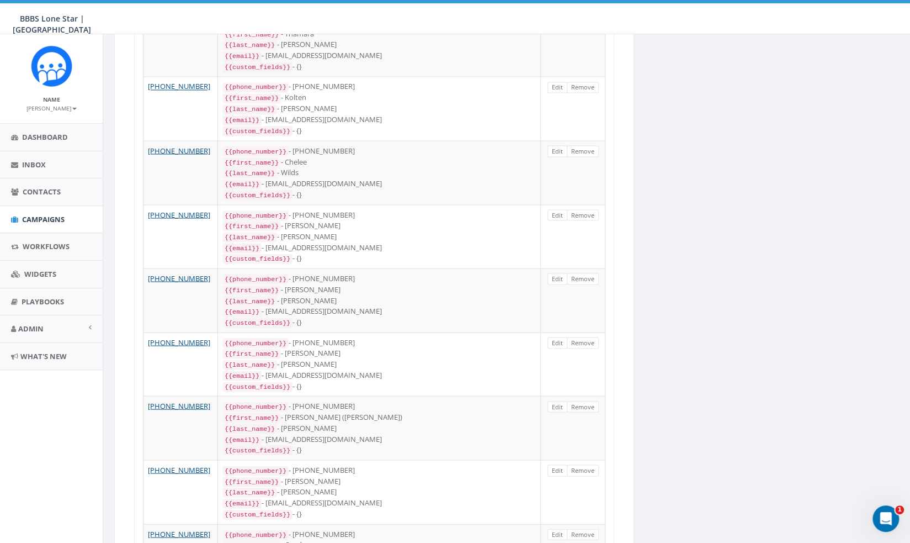
scroll to position [1288, 0]
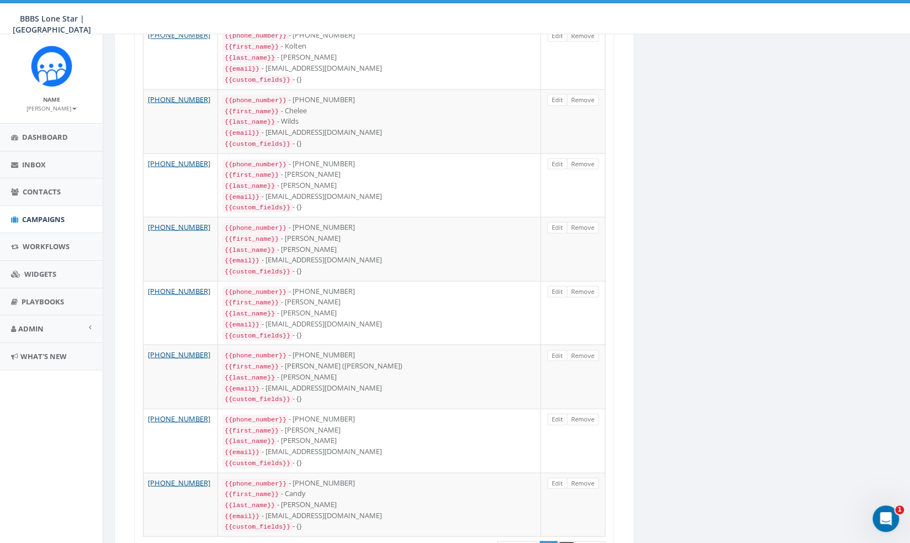
click at [571, 540] on link "2" at bounding box center [566, 549] width 18 height 18
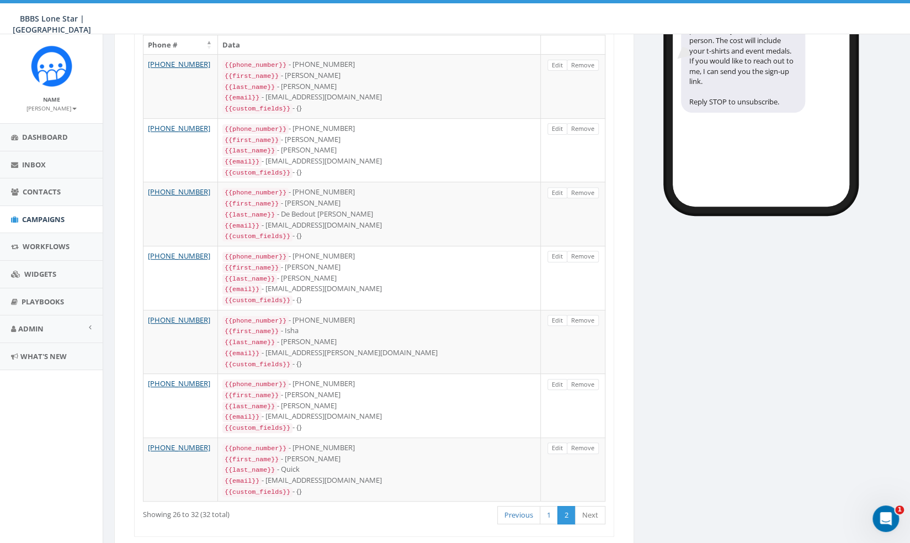
scroll to position [200, 0]
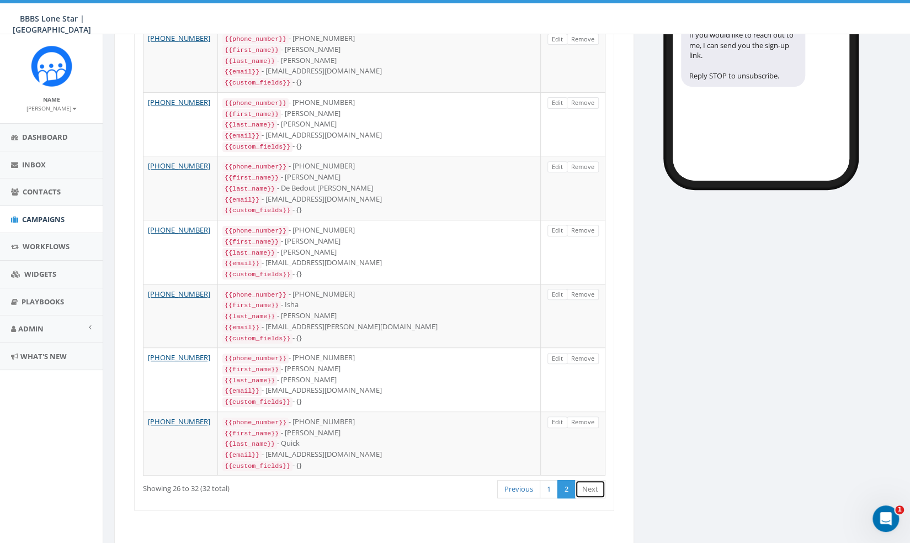
click at [605, 480] on link "Next" at bounding box center [590, 489] width 30 height 18
click at [597, 480] on link "Next" at bounding box center [590, 489] width 30 height 18
click at [593, 480] on link "Next" at bounding box center [590, 489] width 30 height 18
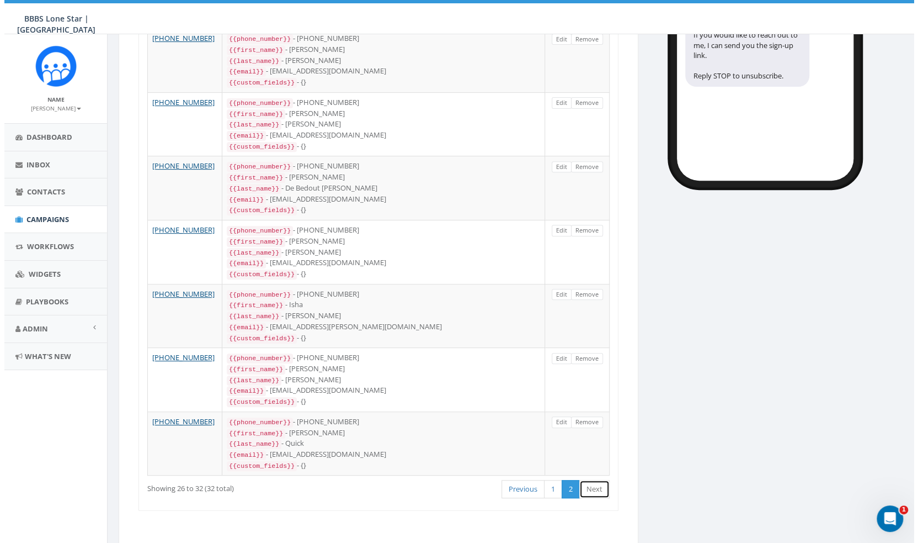
scroll to position [0, 0]
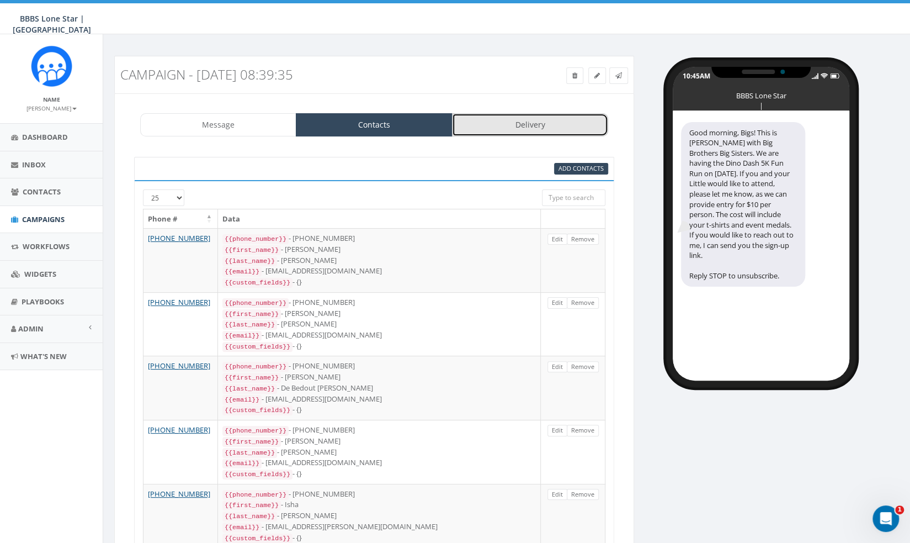
click at [508, 126] on link "Delivery" at bounding box center [530, 124] width 156 height 23
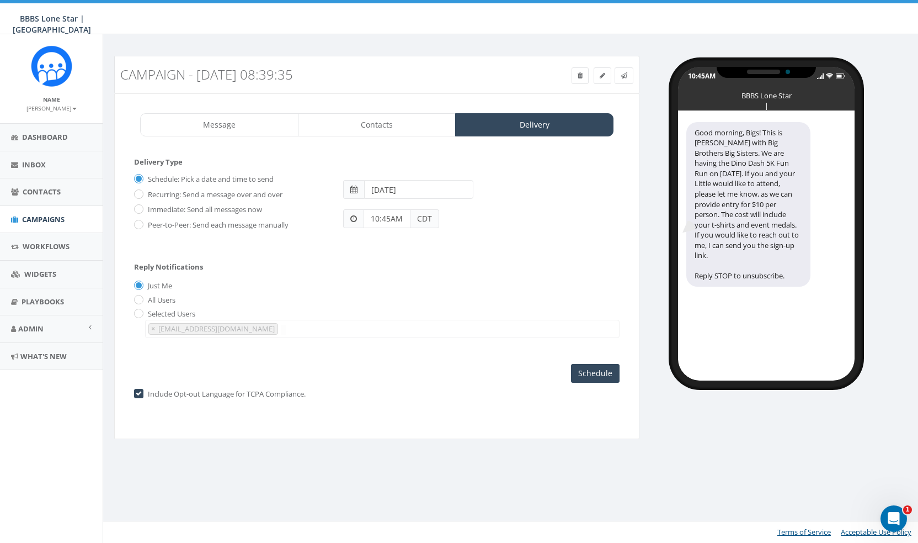
click at [237, 208] on label "Immediate: Send all messages now" at bounding box center [203, 209] width 117 height 11
click at [141, 208] on input "Immediate: Send all messages now" at bounding box center [137, 209] width 7 height 7
radio input "true"
click at [140, 312] on input "radio" at bounding box center [137, 314] width 7 height 7
radio input "true"
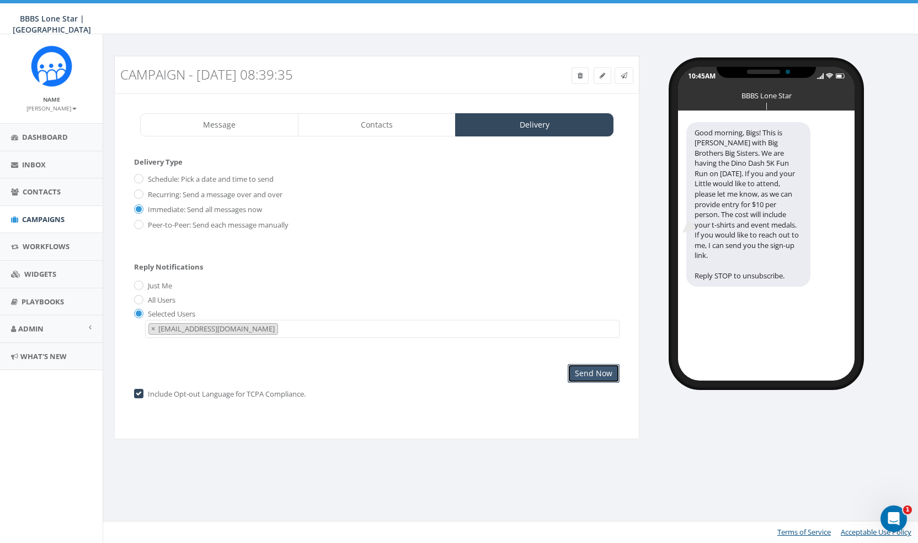
click at [613, 372] on input "Send Now" at bounding box center [594, 373] width 52 height 19
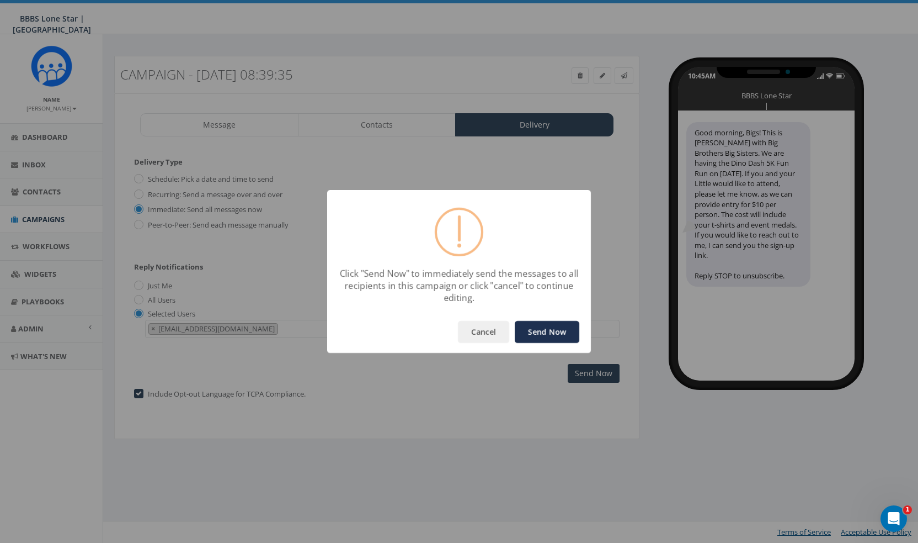
click at [564, 337] on button "Send Now" at bounding box center [547, 332] width 65 height 22
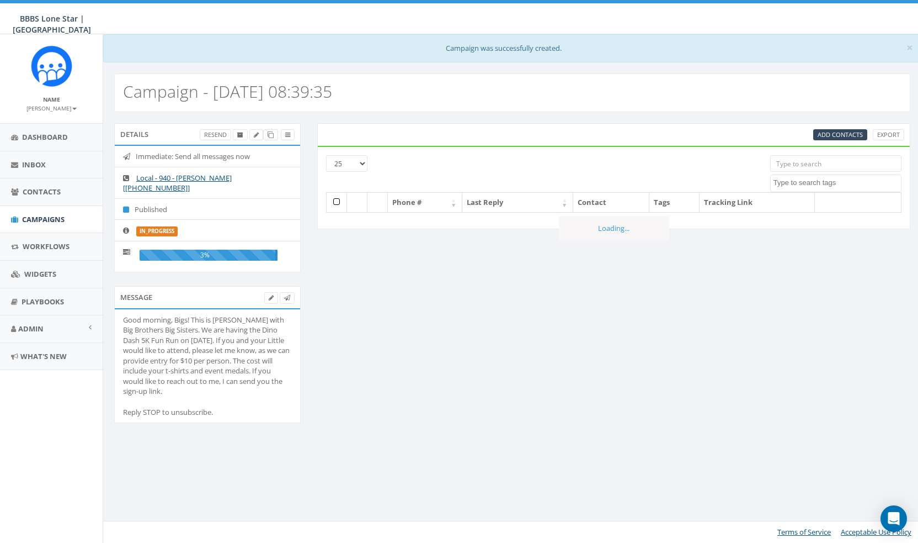
select select
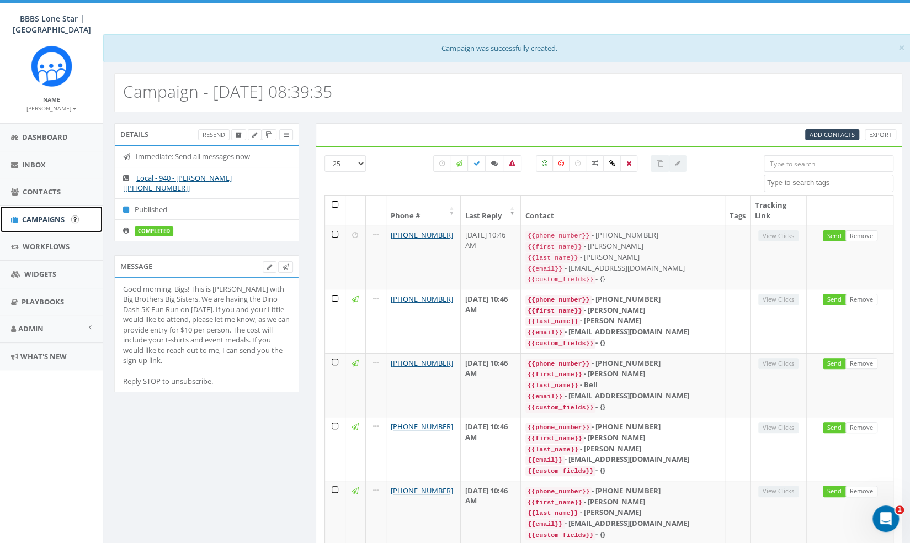
click at [51, 218] on span "Campaigns" at bounding box center [43, 219] width 43 height 10
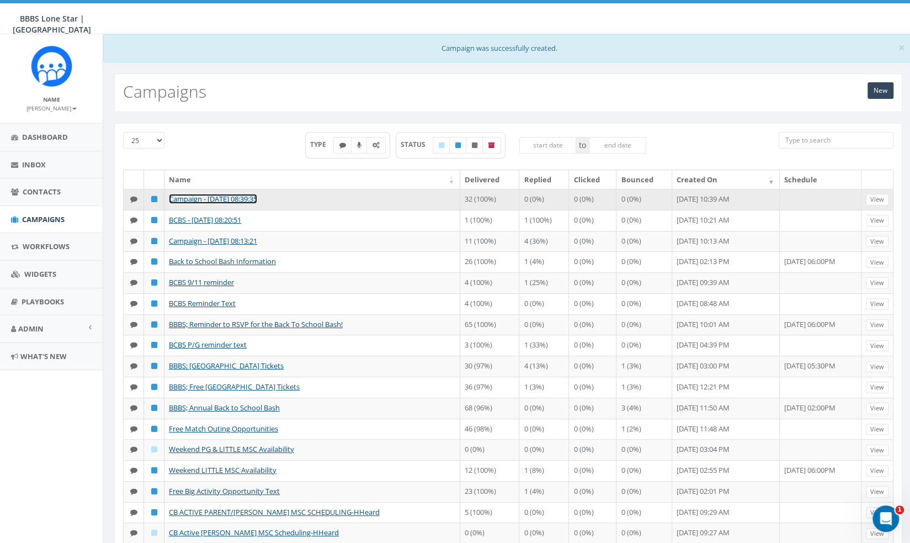
click at [240, 199] on link "Campaign - [DATE] 08:39:35" at bounding box center [213, 199] width 88 height 10
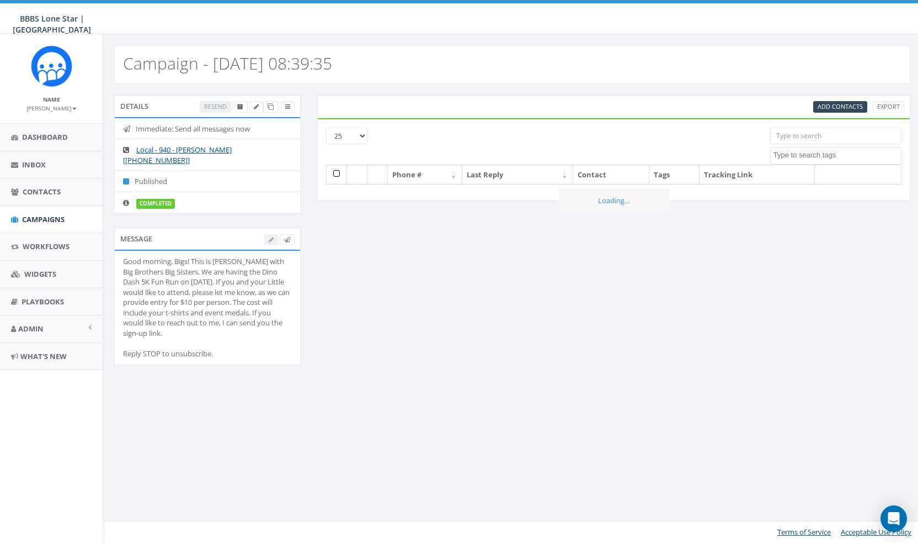
select select
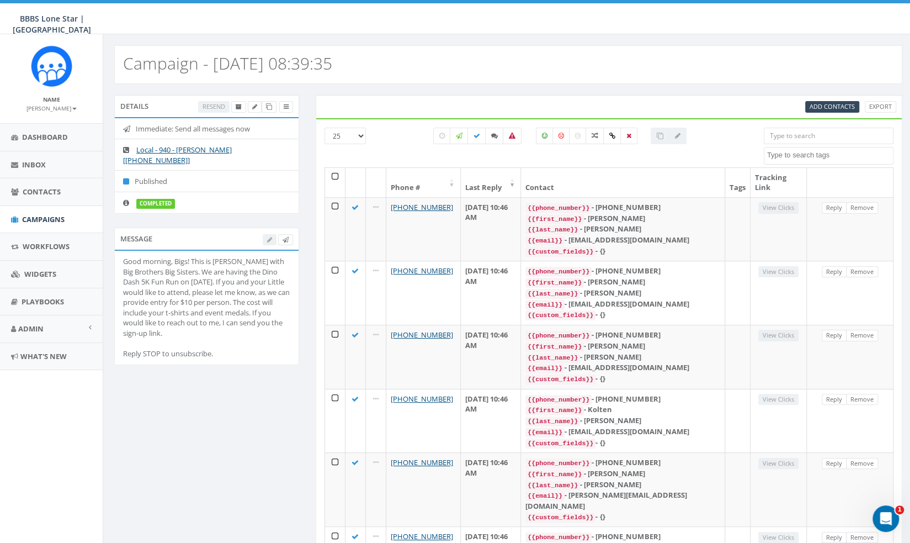
click at [332, 63] on h2 "Campaign - [DATE] 08:39:35" at bounding box center [227, 63] width 209 height 18
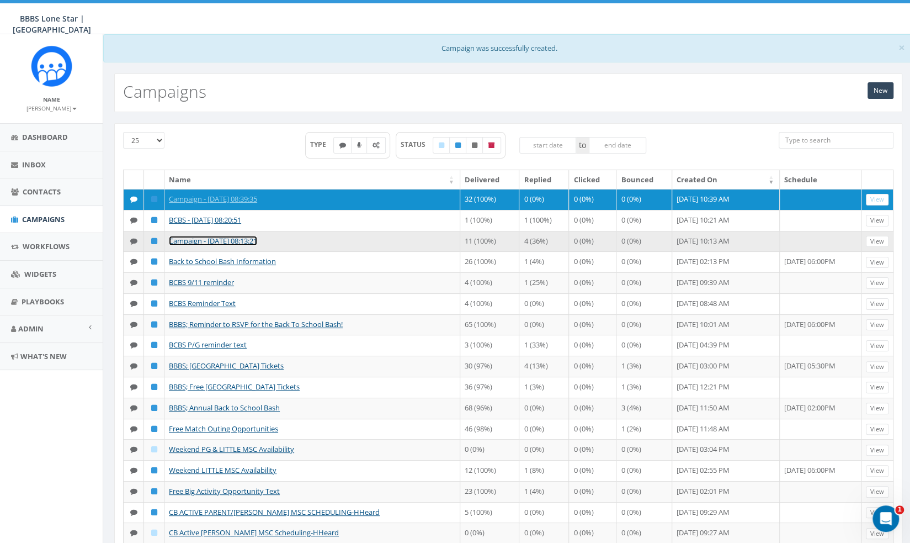
click at [249, 246] on link "Campaign - [DATE] 08:13:21" at bounding box center [213, 241] width 88 height 10
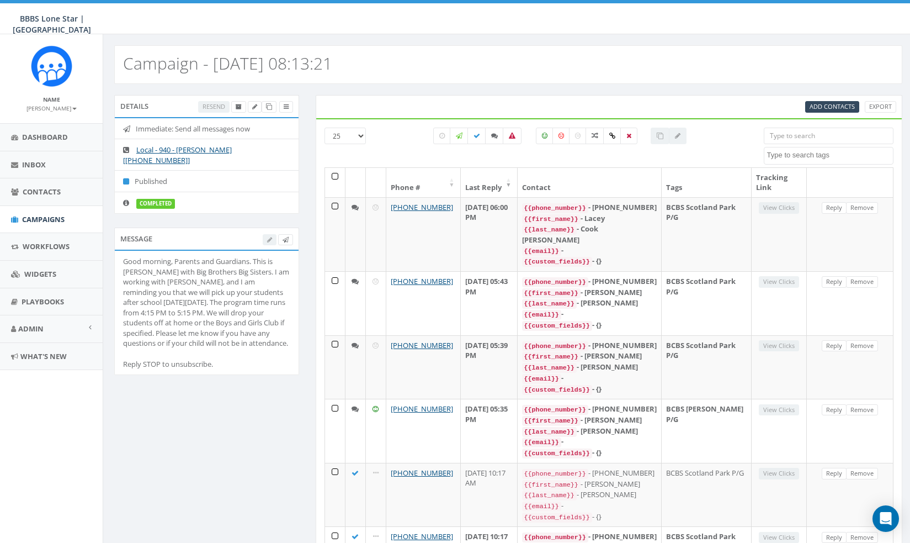
select select
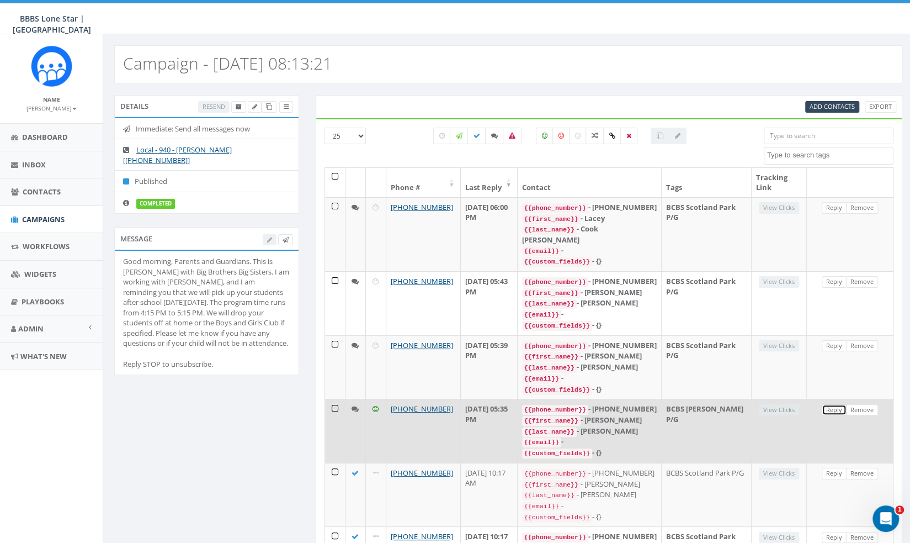
click at [831, 416] on link "Reply" at bounding box center [834, 410] width 25 height 12
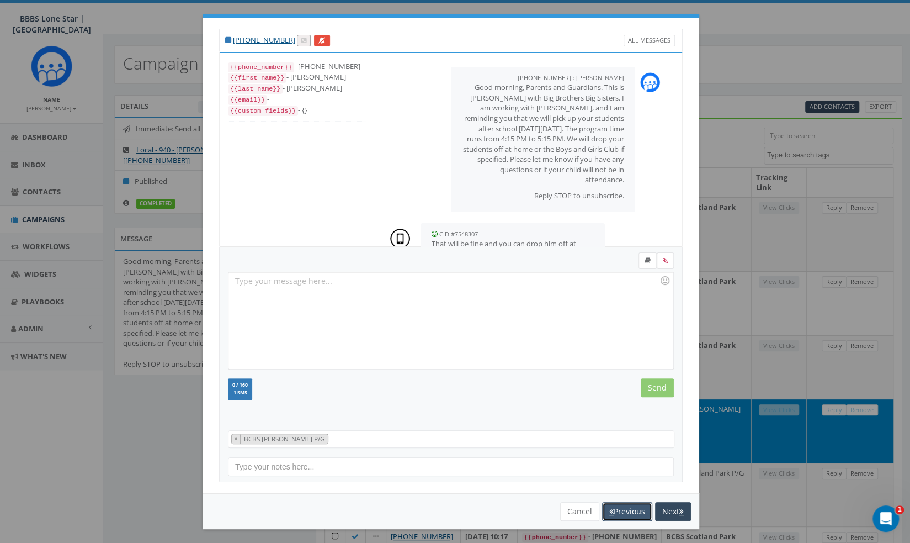
click at [622, 512] on button "Previous" at bounding box center [627, 511] width 50 height 19
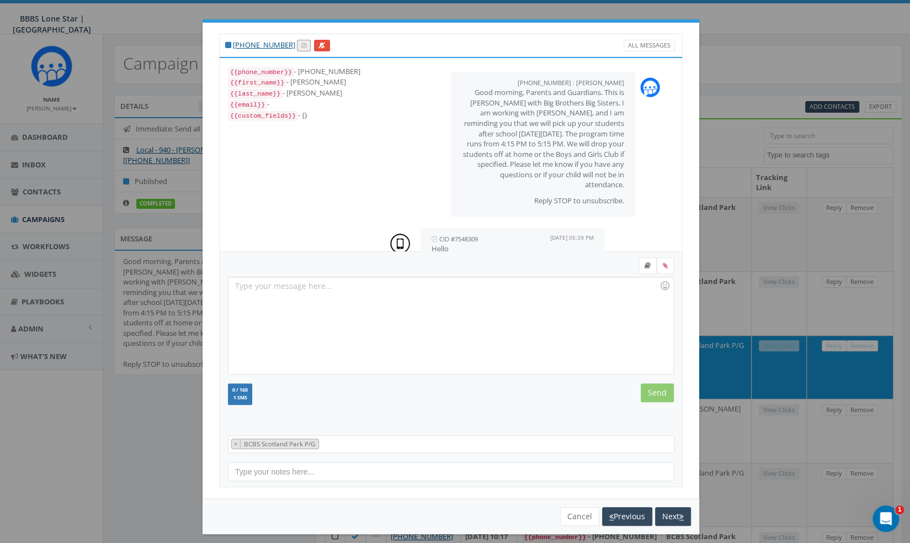
scroll to position [27, 0]
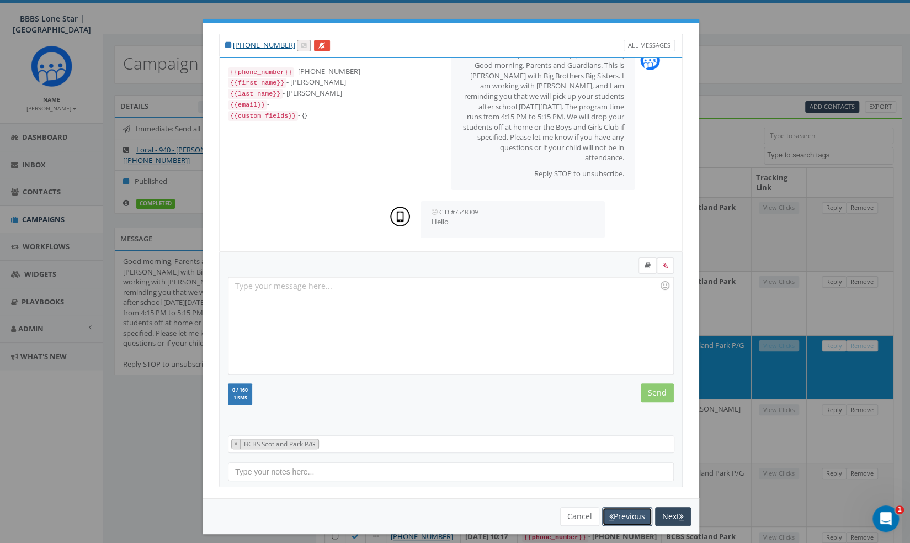
click at [630, 517] on button "Previous" at bounding box center [627, 516] width 50 height 19
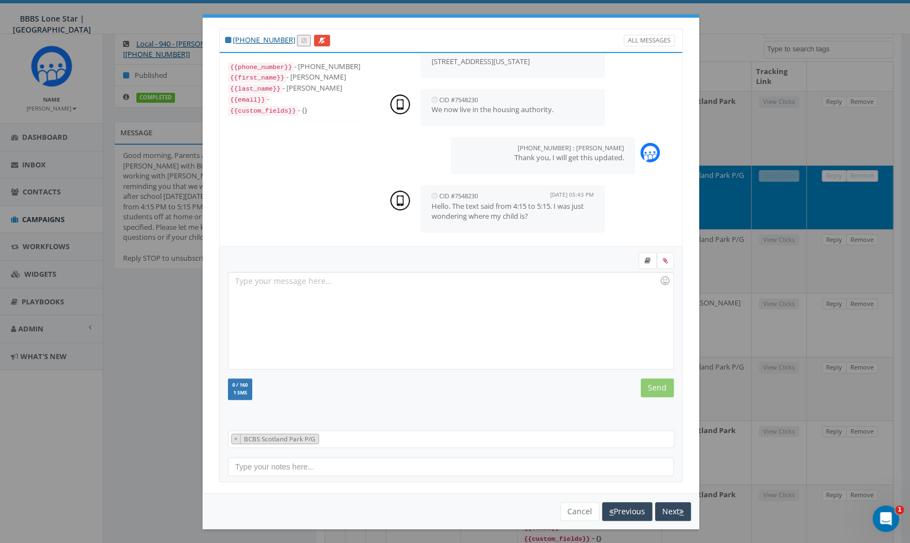
scroll to position [110, 0]
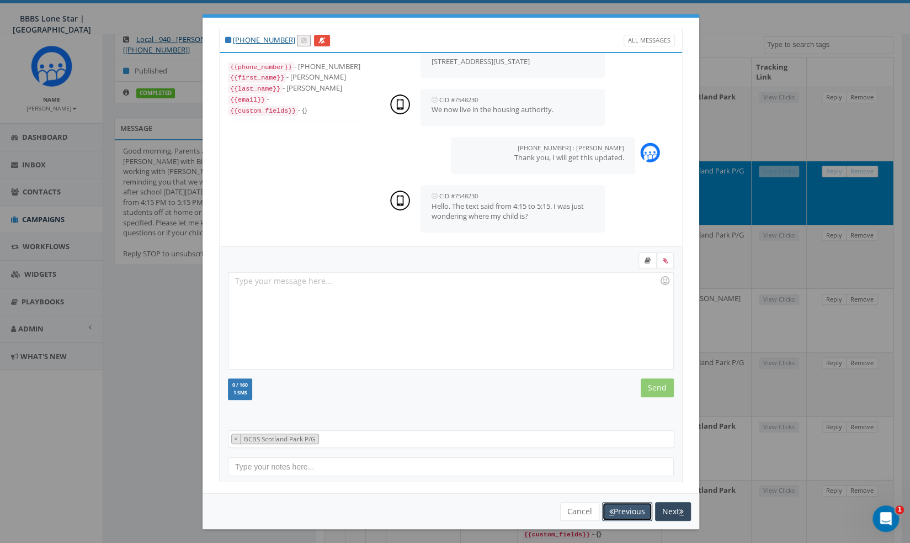
click at [617, 509] on button "Previous" at bounding box center [627, 511] width 50 height 19
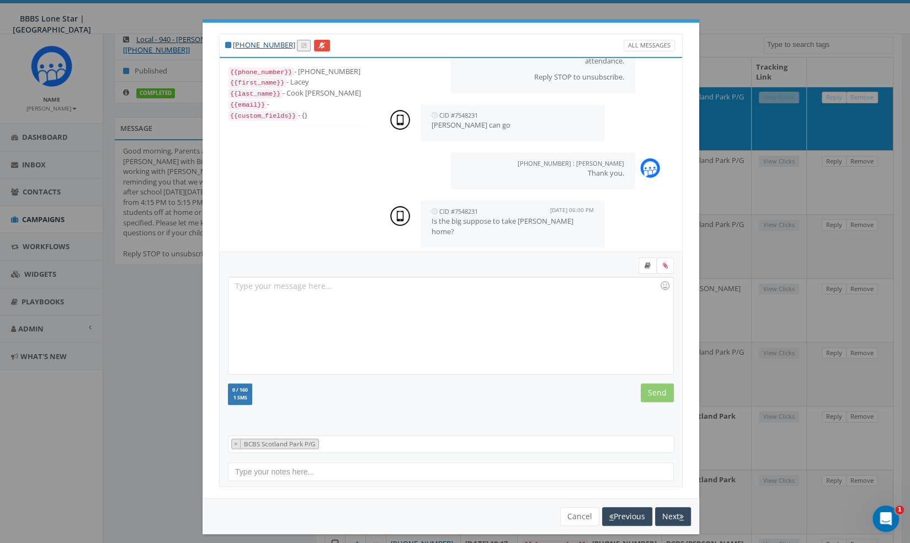
scroll to position [8, 0]
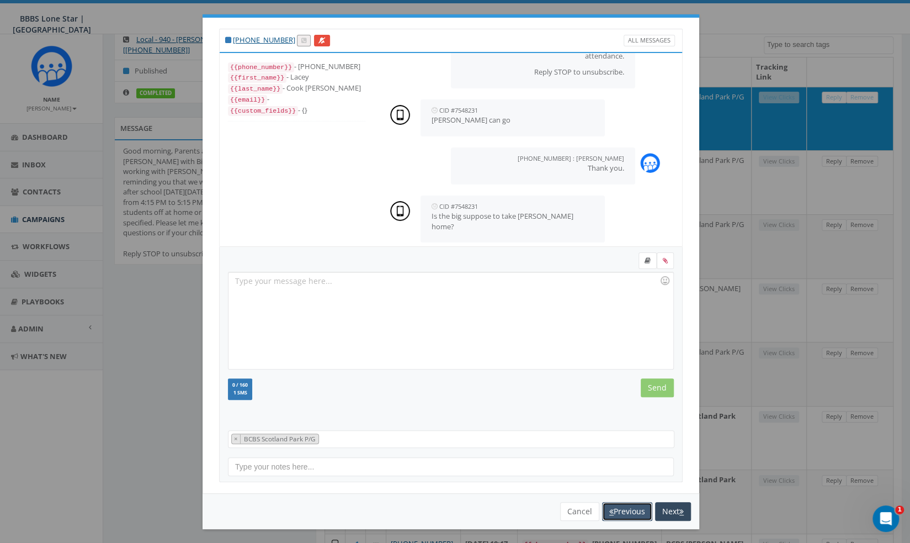
click at [626, 513] on button "Previous" at bounding box center [627, 511] width 50 height 19
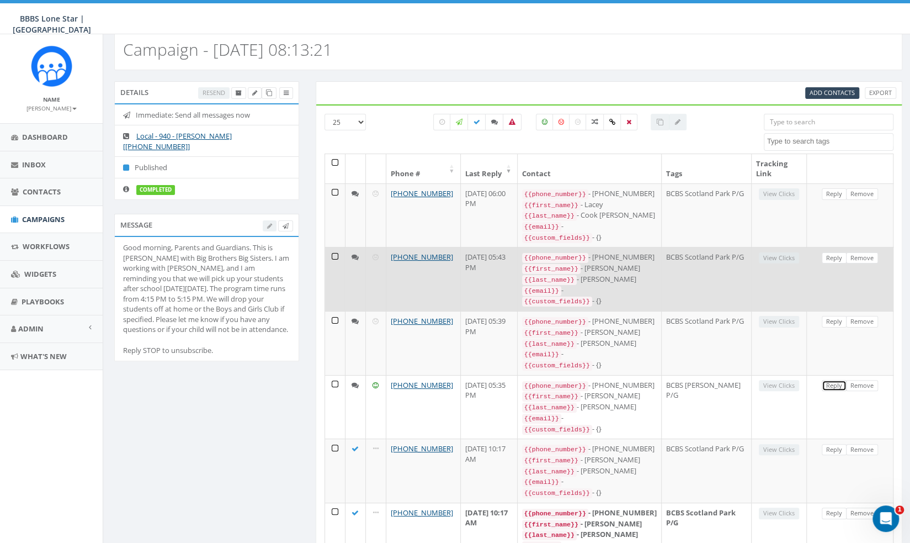
scroll to position [0, 0]
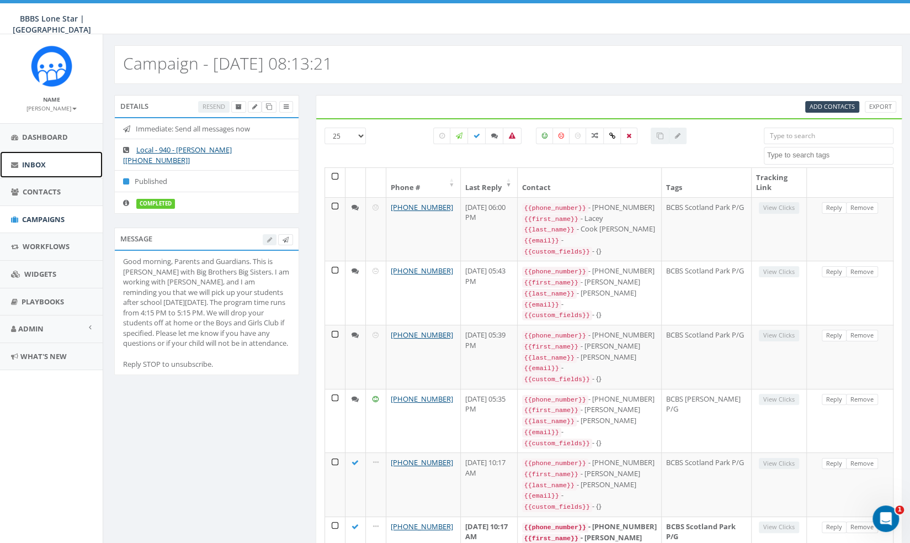
click at [38, 172] on link "Inbox" at bounding box center [51, 164] width 103 height 27
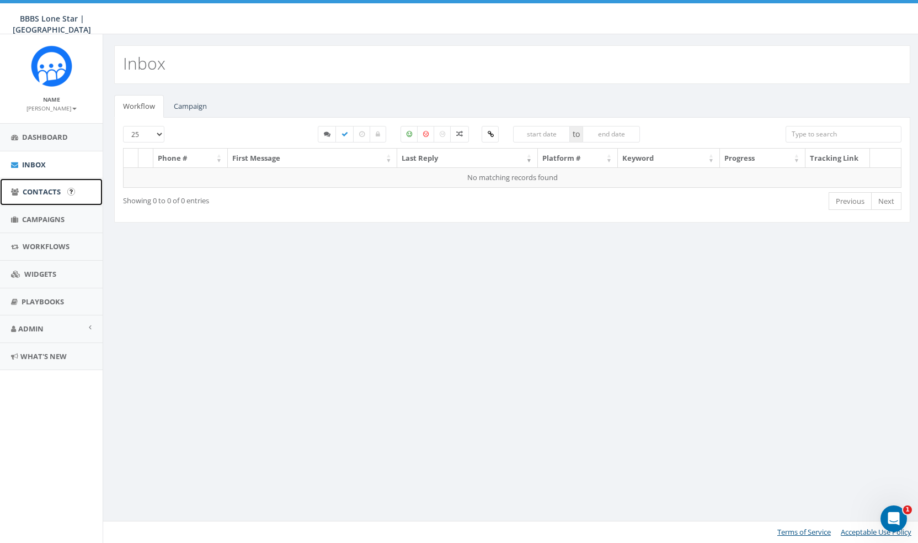
click at [35, 192] on span "Contacts" at bounding box center [42, 192] width 38 height 10
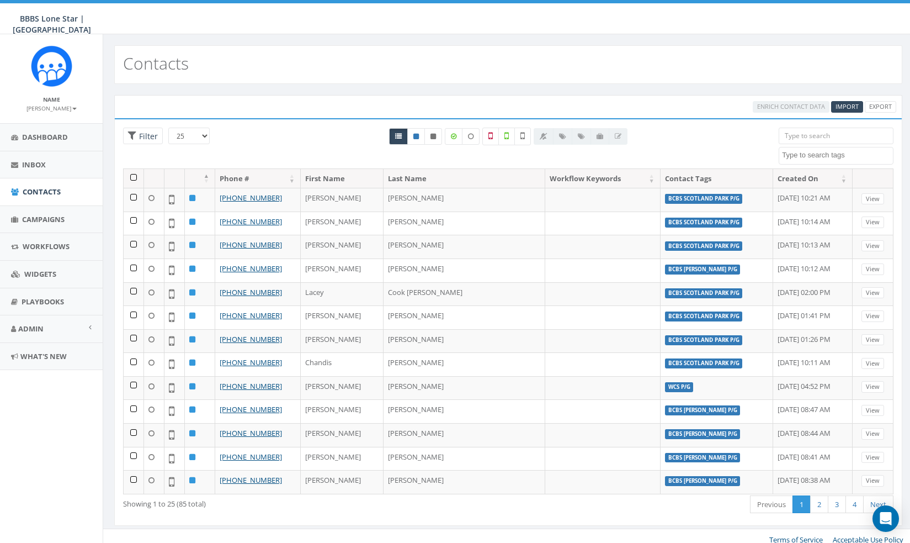
select select
click at [36, 220] on span "Campaigns" at bounding box center [43, 219] width 43 height 10
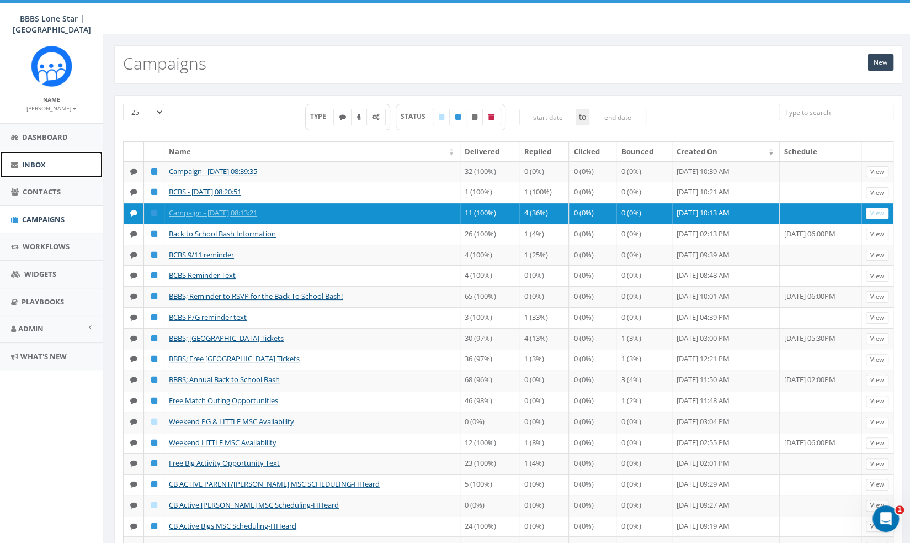
click at [42, 171] on link "Inbox" at bounding box center [51, 164] width 103 height 27
